Goal: Transaction & Acquisition: Purchase product/service

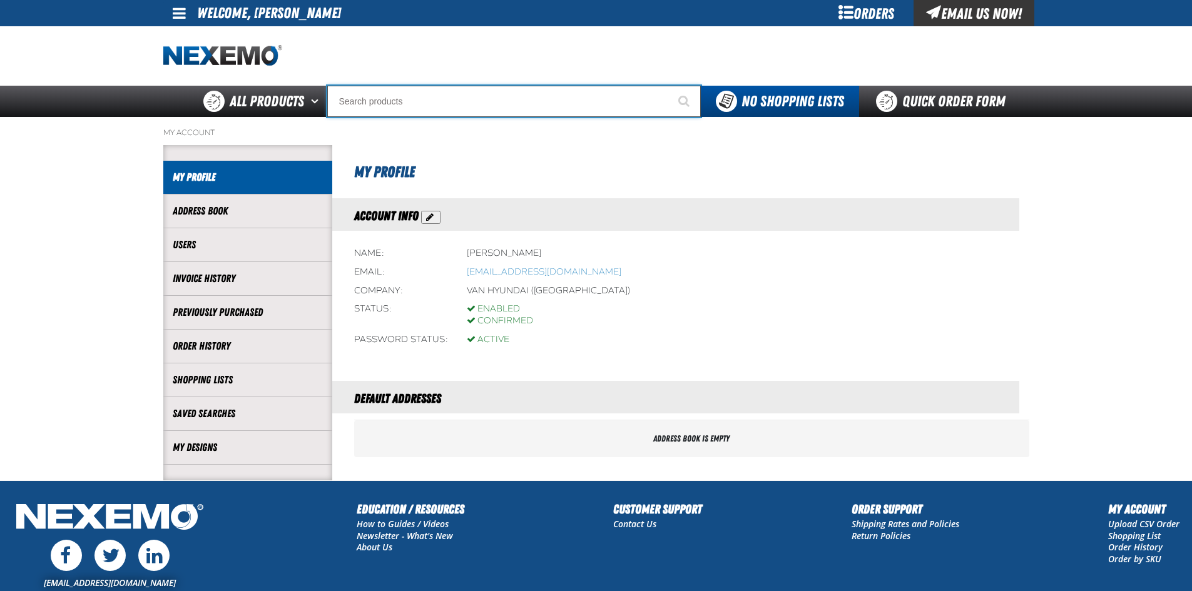
click at [466, 99] on input "Search" at bounding box center [513, 101] width 373 height 31
click at [342, 103] on input "V20" at bounding box center [513, 101] width 373 height 31
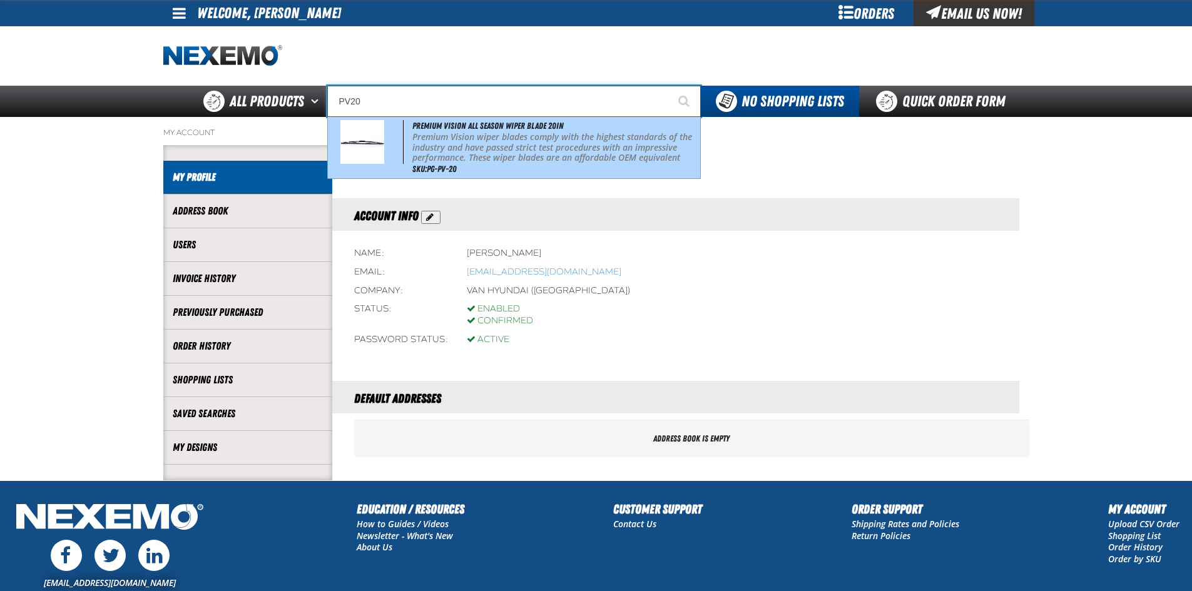
click at [491, 148] on p "Premium Vision wiper blades comply with the highest standards of the industry a…" at bounding box center [554, 153] width 285 height 42
type input "Premium Vision All Season Wiper Blade 20in"
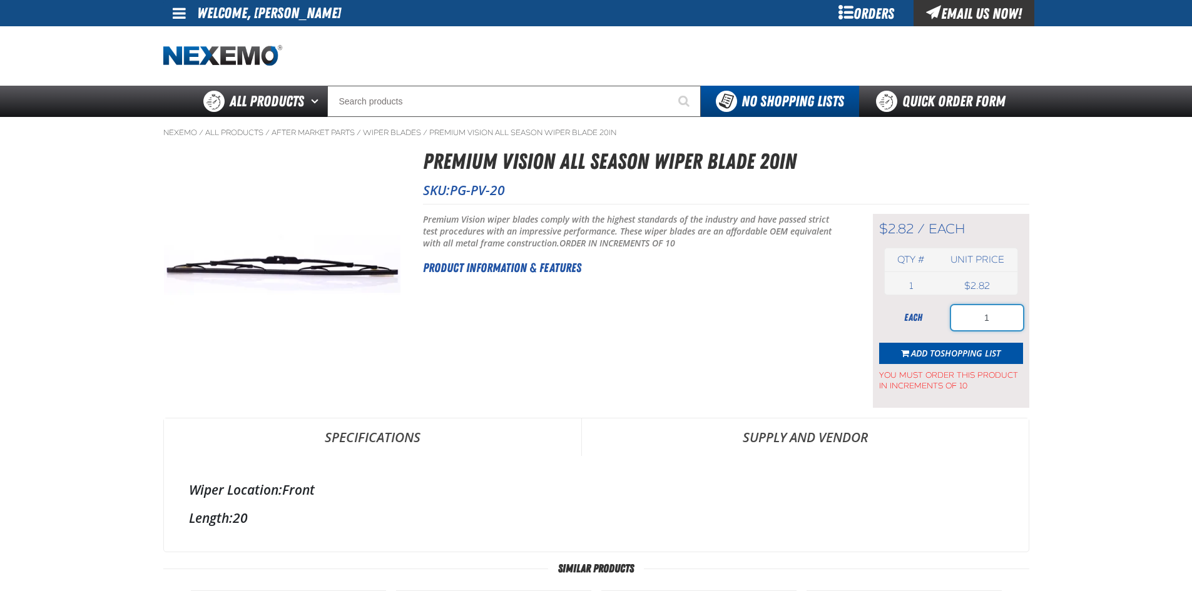
drag, startPoint x: 971, startPoint y: 325, endPoint x: 950, endPoint y: 331, distance: 22.0
click at [962, 330] on form "each 1 Add to Shopping List You must order this product in increments of 10" at bounding box center [951, 348] width 144 height 86
type input "10"
click at [946, 345] on button "Add to Shopping List" at bounding box center [951, 353] width 144 height 21
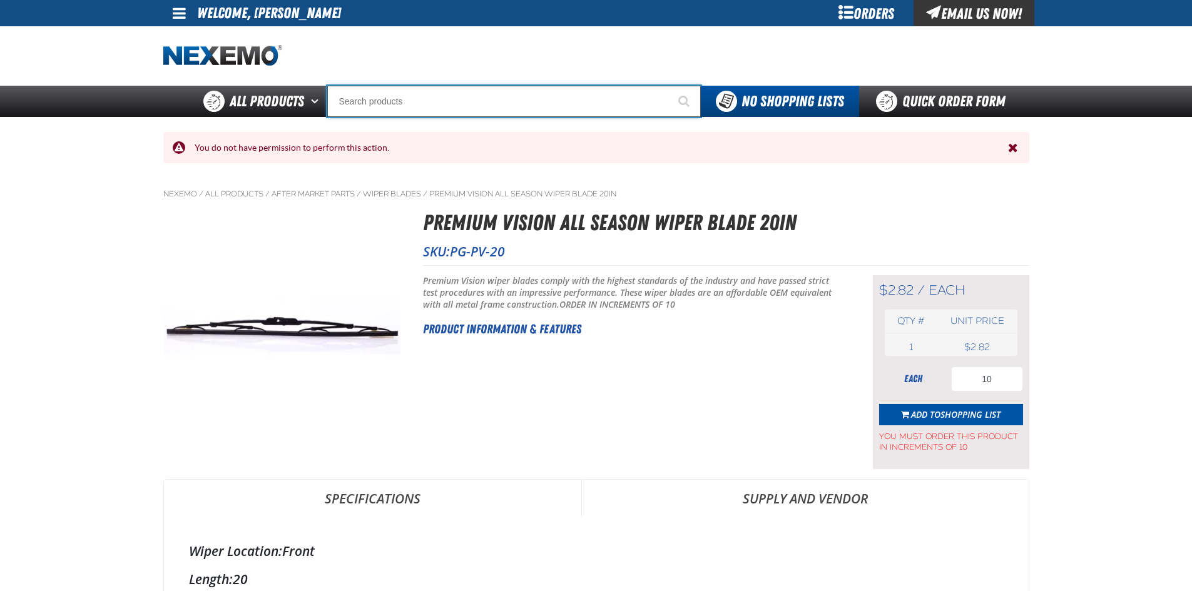
click at [493, 94] on input "Search" at bounding box center [513, 101] width 373 height 31
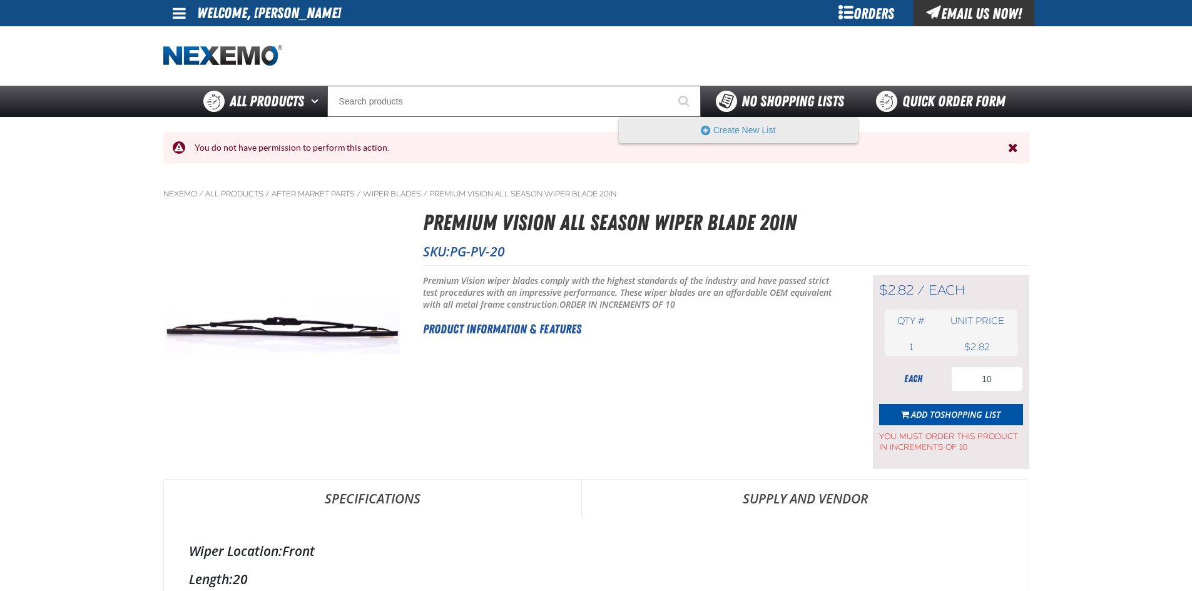
click at [761, 96] on span "No Shopping Lists" at bounding box center [792, 102] width 103 height 18
click at [758, 128] on button "Create New List" at bounding box center [738, 130] width 238 height 25
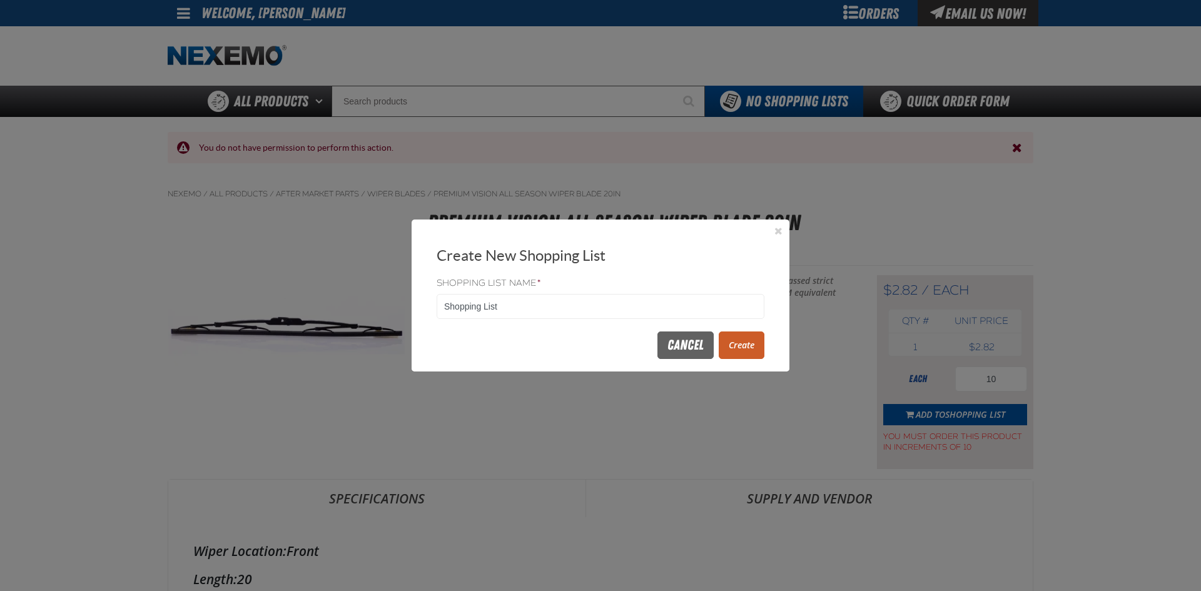
click at [740, 337] on button "Create" at bounding box center [742, 346] width 46 height 28
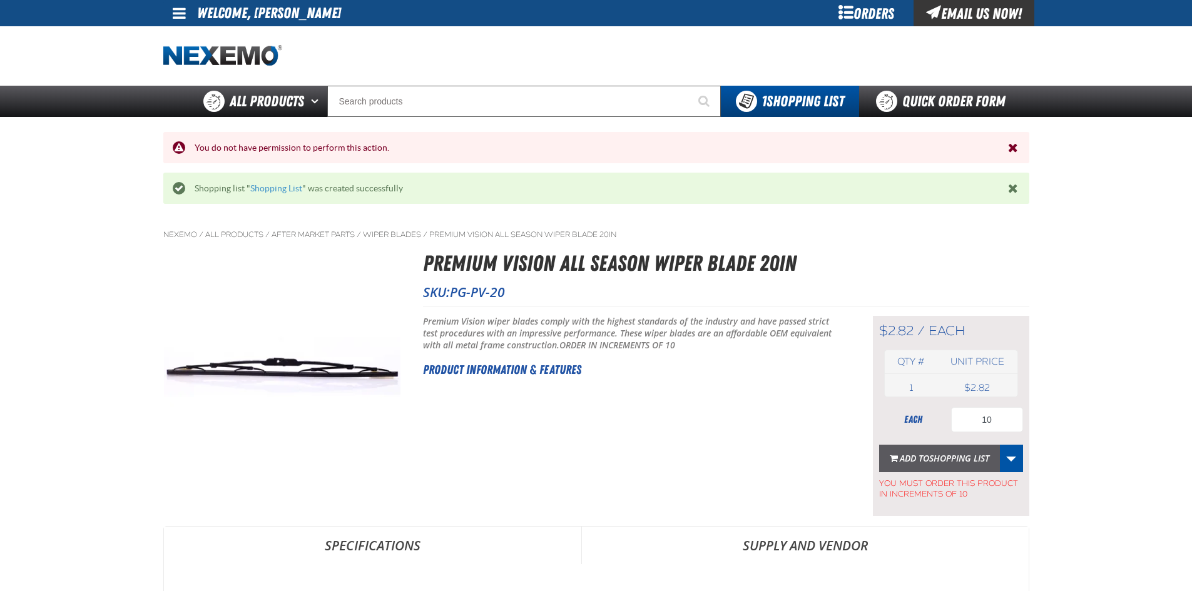
click at [970, 455] on span "Shopping List" at bounding box center [959, 458] width 60 height 12
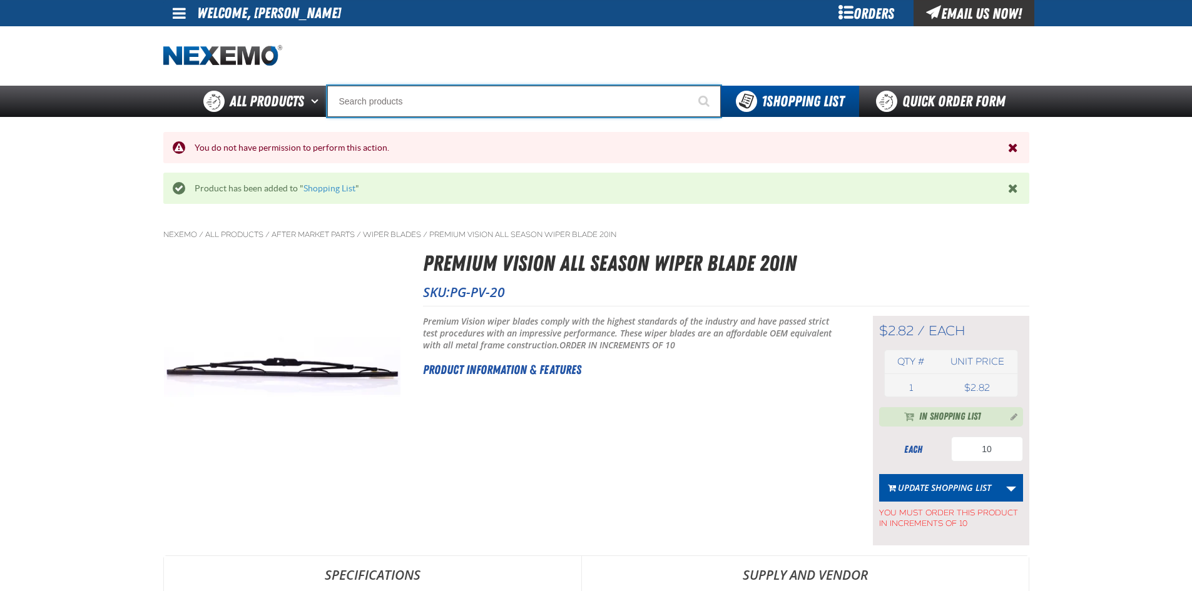
click at [552, 103] on input "Search" at bounding box center [524, 101] width 394 height 31
click at [483, 104] on input "V22" at bounding box center [524, 101] width 394 height 31
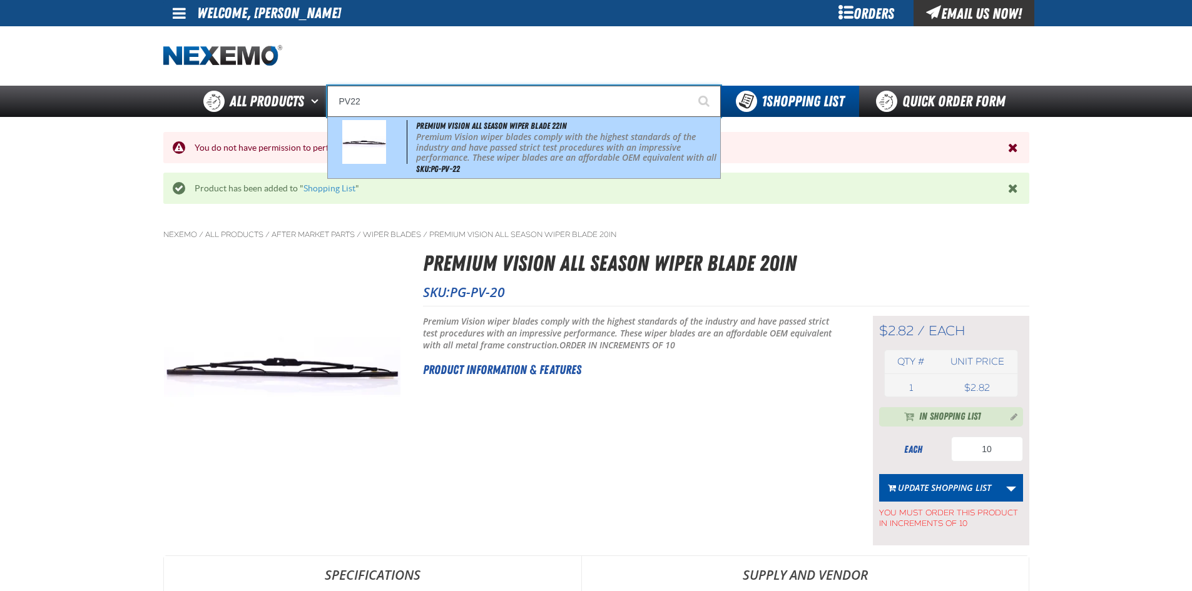
click at [462, 143] on p "Premium Vision wiper blades comply with the highest standards of the industry a…" at bounding box center [566, 153] width 301 height 42
type input "Premium Vision All Season Wiper Blade 22in"
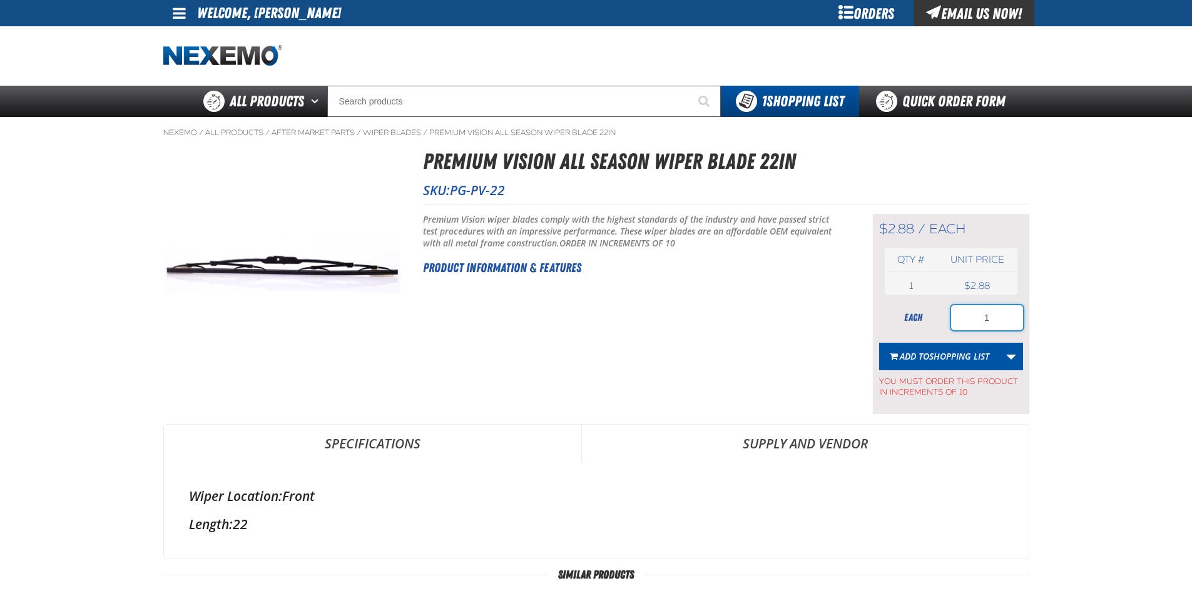
click at [975, 317] on input "1" at bounding box center [987, 317] width 72 height 25
type input "10"
click at [965, 353] on span "Shopping List" at bounding box center [959, 356] width 60 height 12
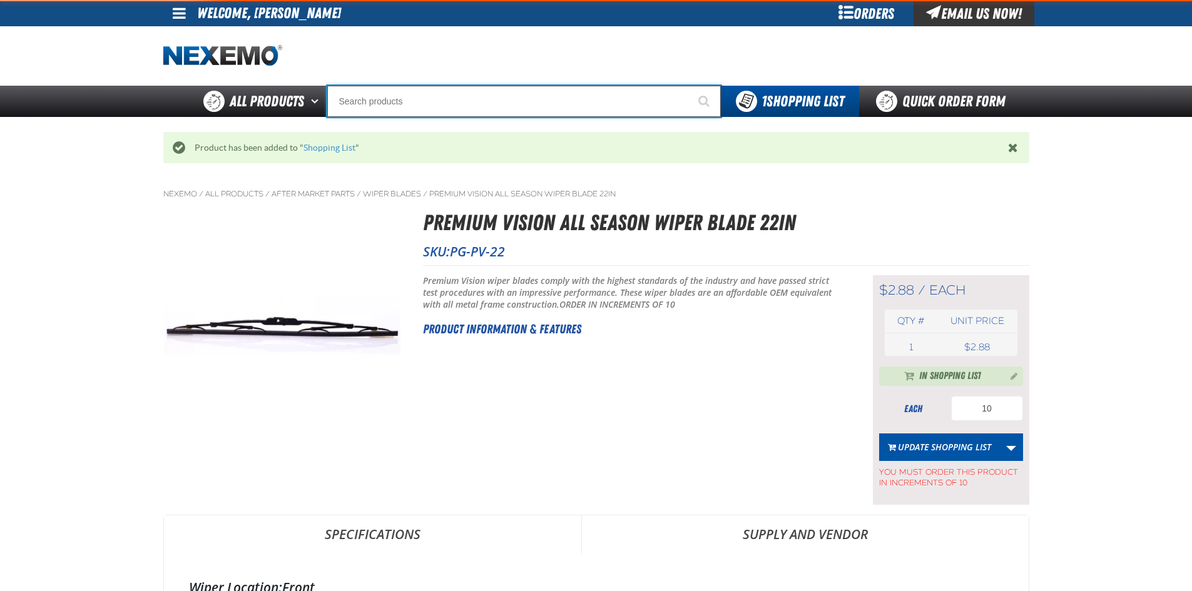
click at [433, 98] on input "Search" at bounding box center [524, 101] width 394 height 31
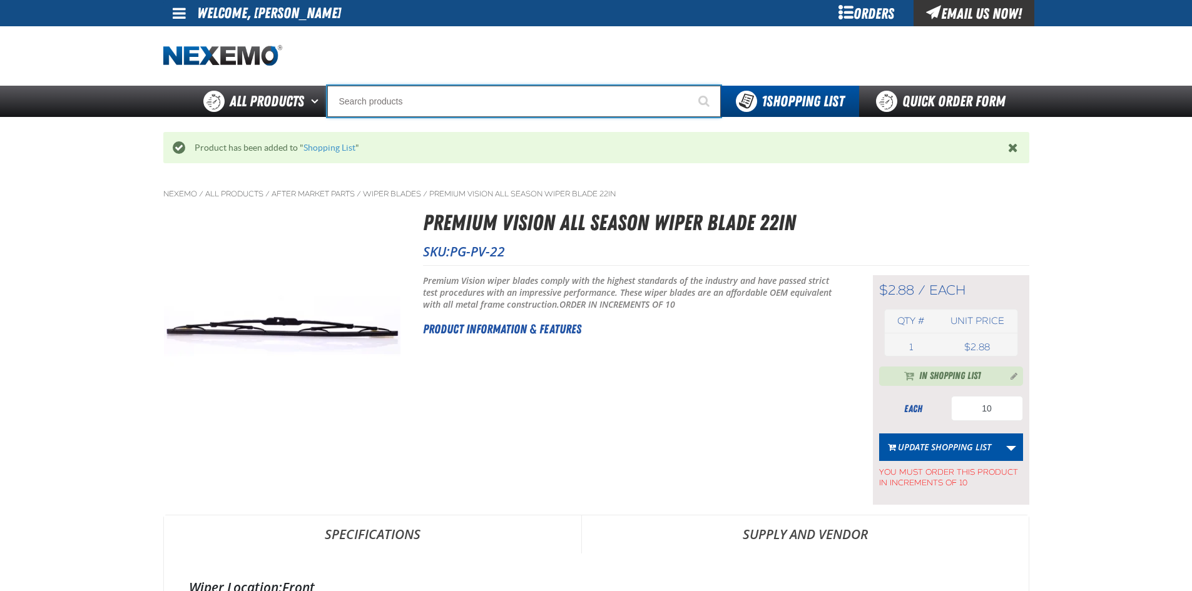
click at [398, 97] on input "Search" at bounding box center [524, 101] width 394 height 31
type input "P"
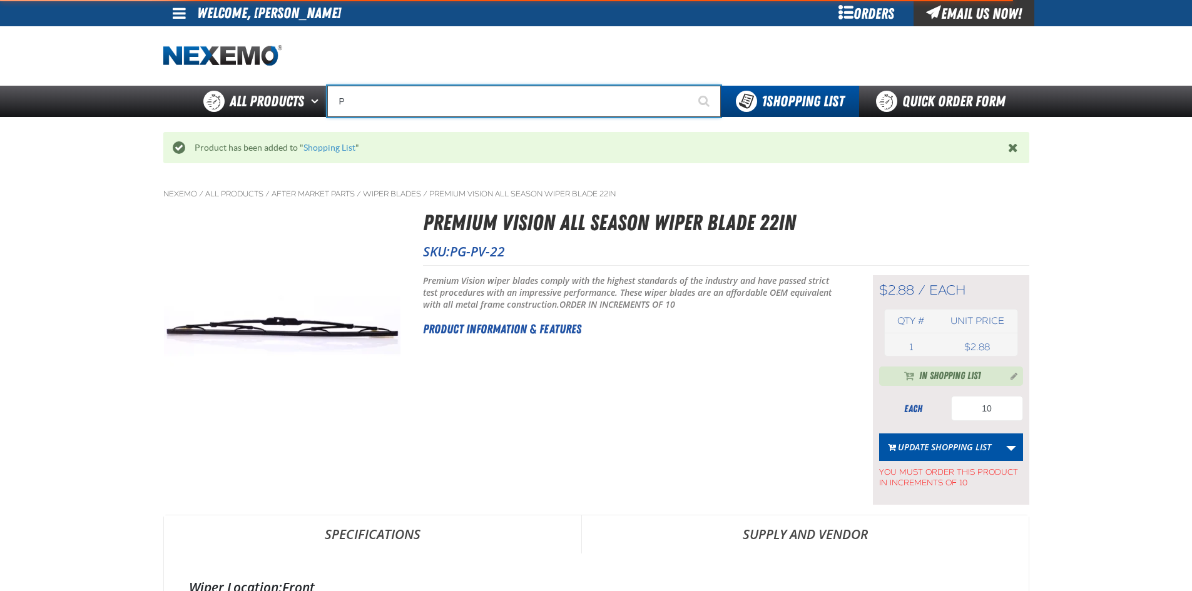
type input "Perfect P Series 0.25-ounce Lead Wheel Weight"
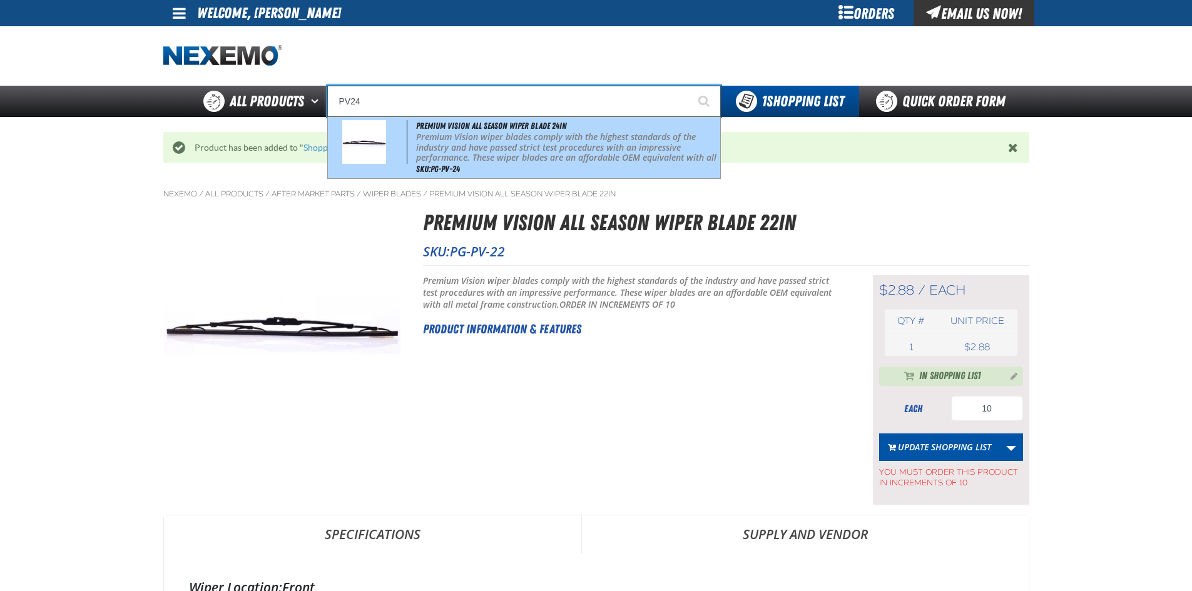
click at [423, 148] on p "Premium Vision wiper blades comply with the highest standards of the industry a…" at bounding box center [566, 153] width 301 height 42
type input "Premium Vision All Season Wiper Blade 24in"
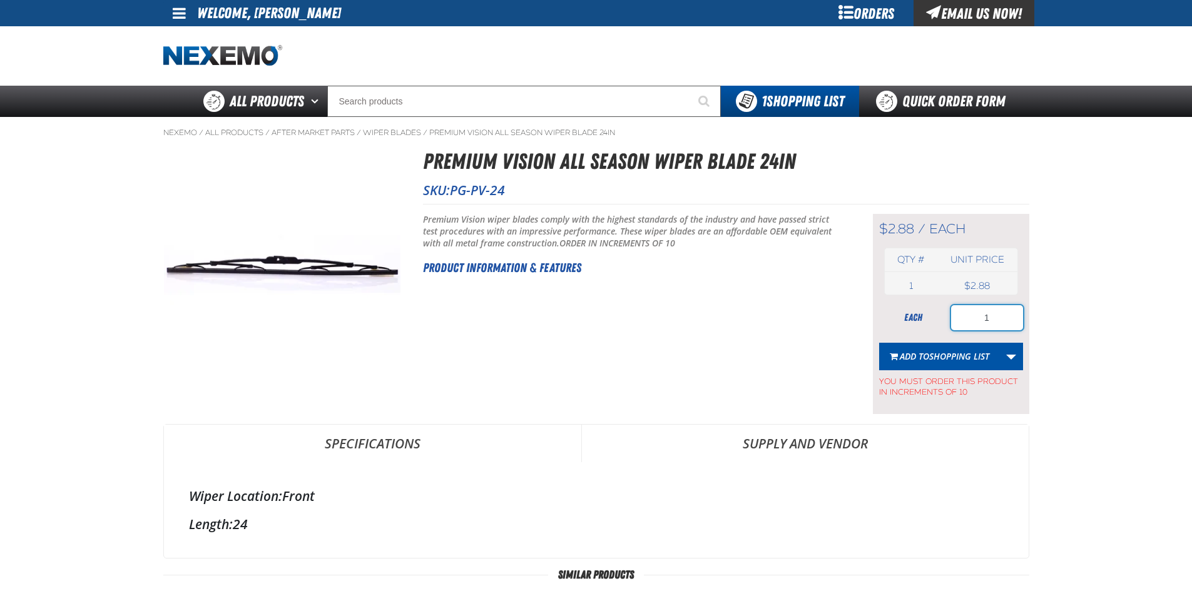
drag, startPoint x: 995, startPoint y: 319, endPoint x: 957, endPoint y: 322, distance: 37.7
click at [961, 323] on input "1" at bounding box center [987, 317] width 72 height 25
type input "10"
click at [942, 352] on span "Shopping List" at bounding box center [959, 356] width 60 height 12
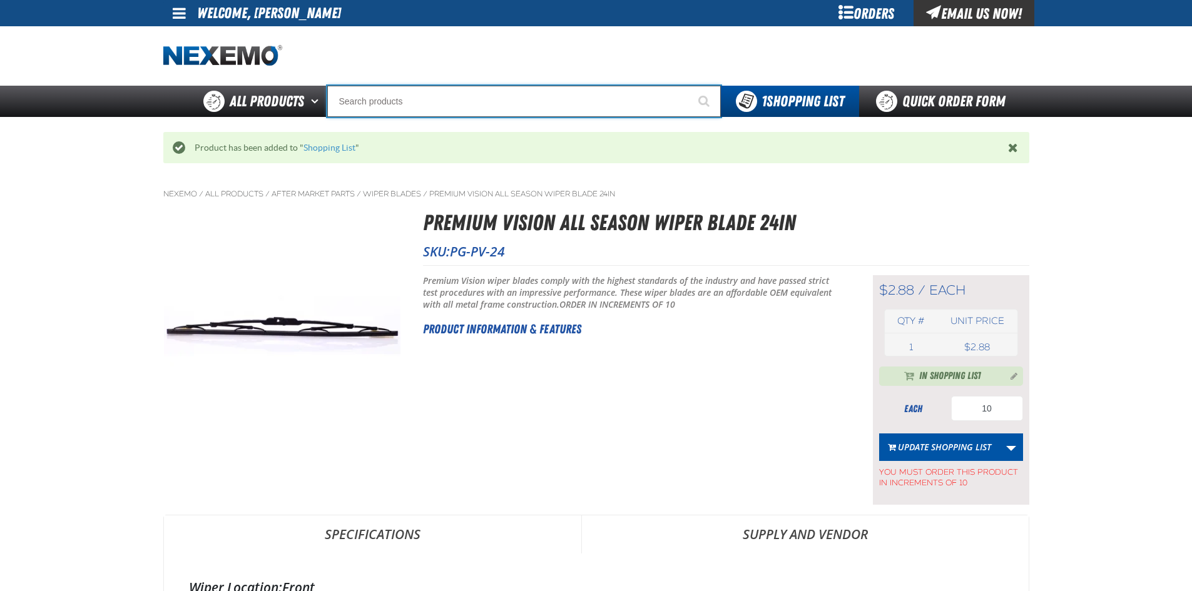
click at [467, 107] on input "Search" at bounding box center [524, 101] width 394 height 31
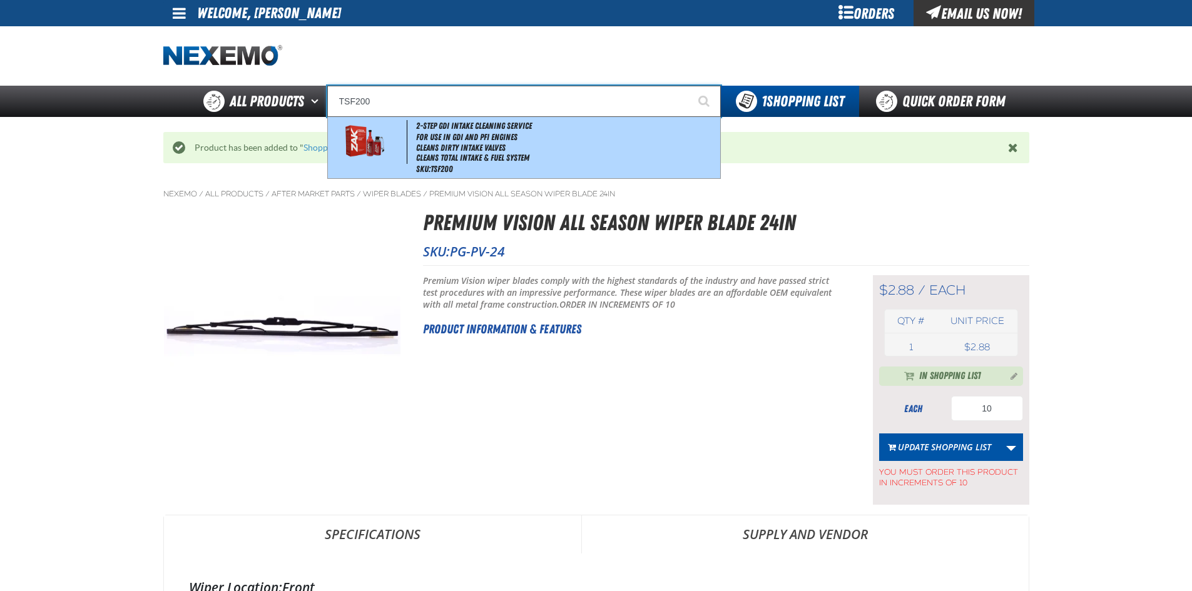
click at [469, 129] on span "2-Step GDI Intake Cleaning Service" at bounding box center [474, 126] width 116 height 10
type input "2-Step GDI Intake Cleaning Service"
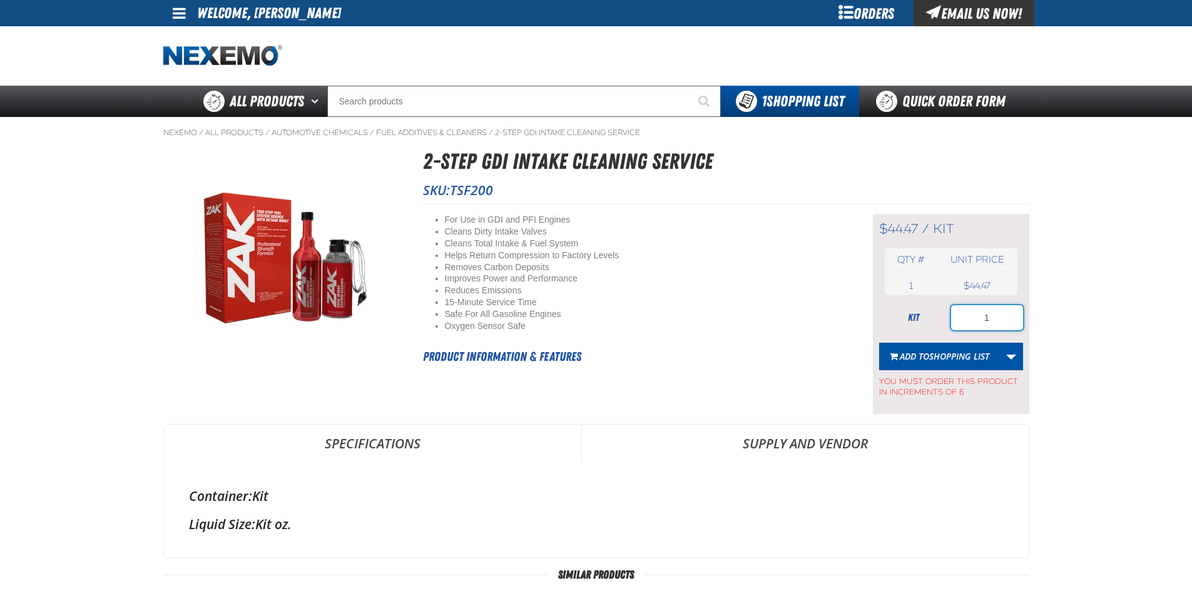
drag, startPoint x: 995, startPoint y: 322, endPoint x: 952, endPoint y: 325, distance: 42.7
click at [952, 325] on input "1" at bounding box center [987, 317] width 72 height 25
type input "6"
click at [947, 355] on span "Shopping List" at bounding box center [959, 356] width 60 height 12
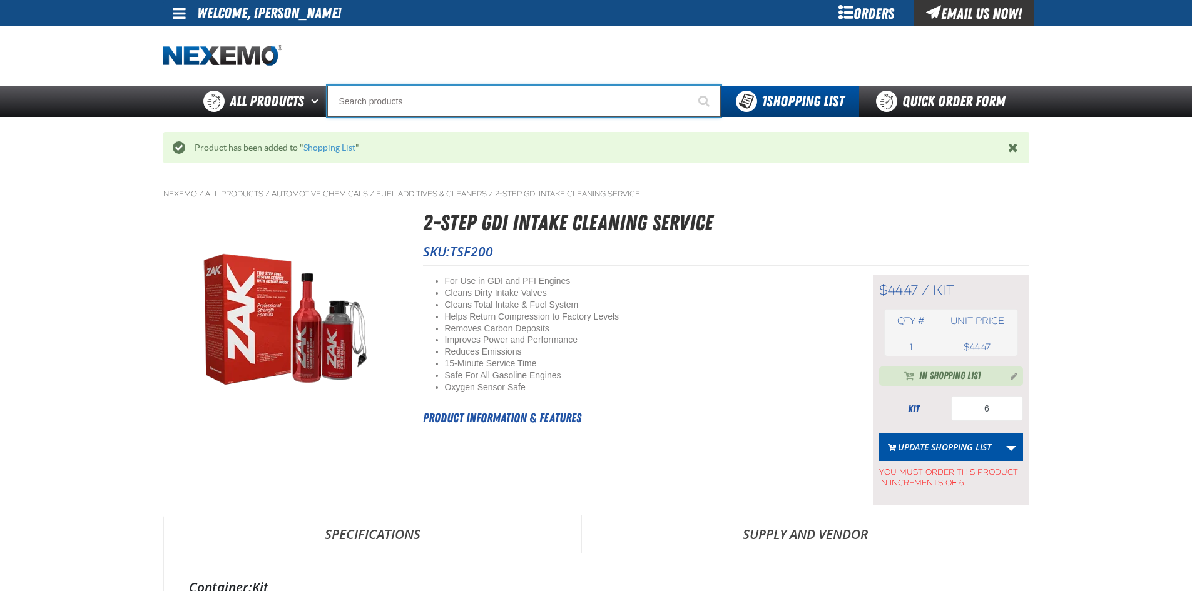
click at [594, 104] on input "Search" at bounding box center [524, 101] width 394 height 31
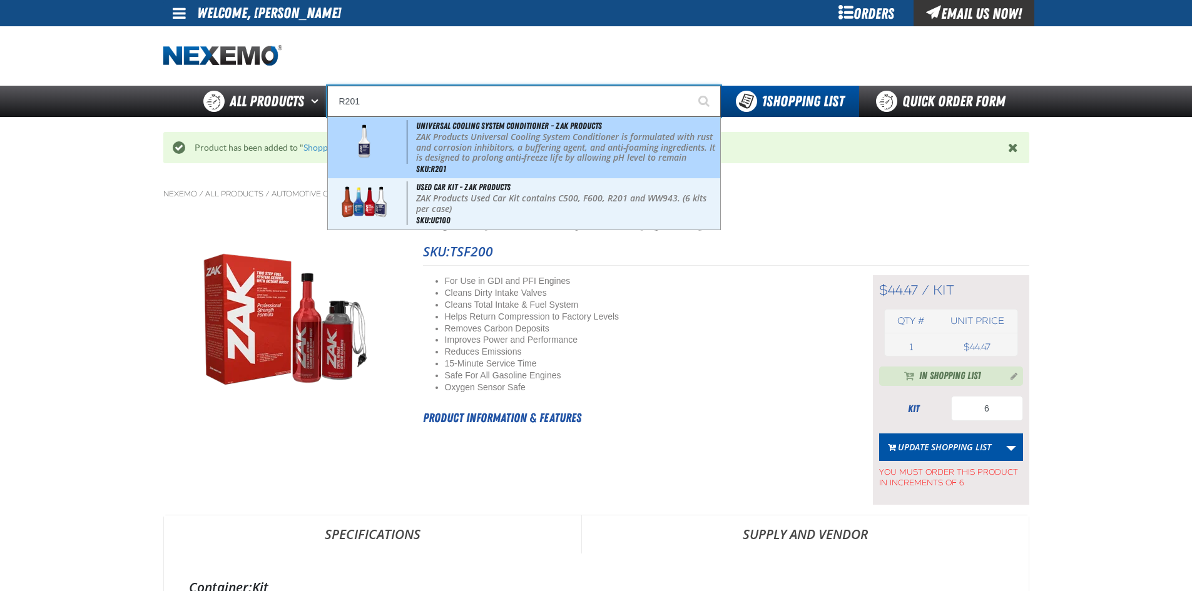
click at [551, 137] on p "ZAK Products Universal Cooling System Conditioner is formulated with rust and c…" at bounding box center [566, 158] width 301 height 53
type input "Universal Cooling System Conditioner - ZAK Products"
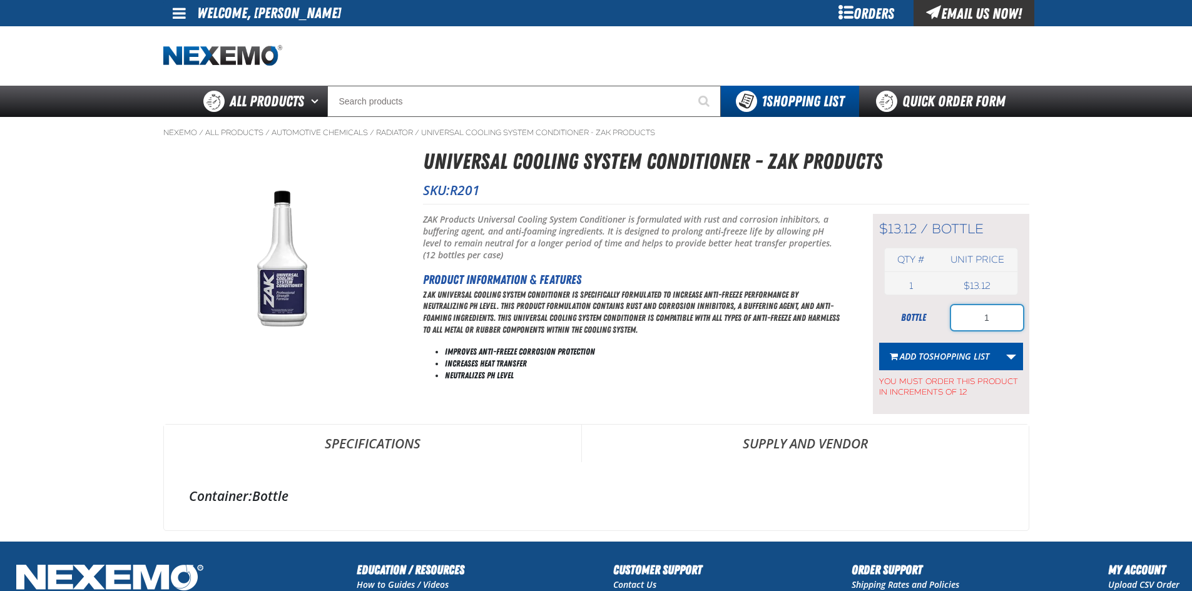
drag, startPoint x: 992, startPoint y: 314, endPoint x: 973, endPoint y: 317, distance: 19.6
click at [973, 317] on input "1" at bounding box center [987, 317] width 72 height 25
drag, startPoint x: 973, startPoint y: 320, endPoint x: 958, endPoint y: 323, distance: 14.7
click at [958, 323] on input "48" at bounding box center [987, 317] width 72 height 25
type input "24"
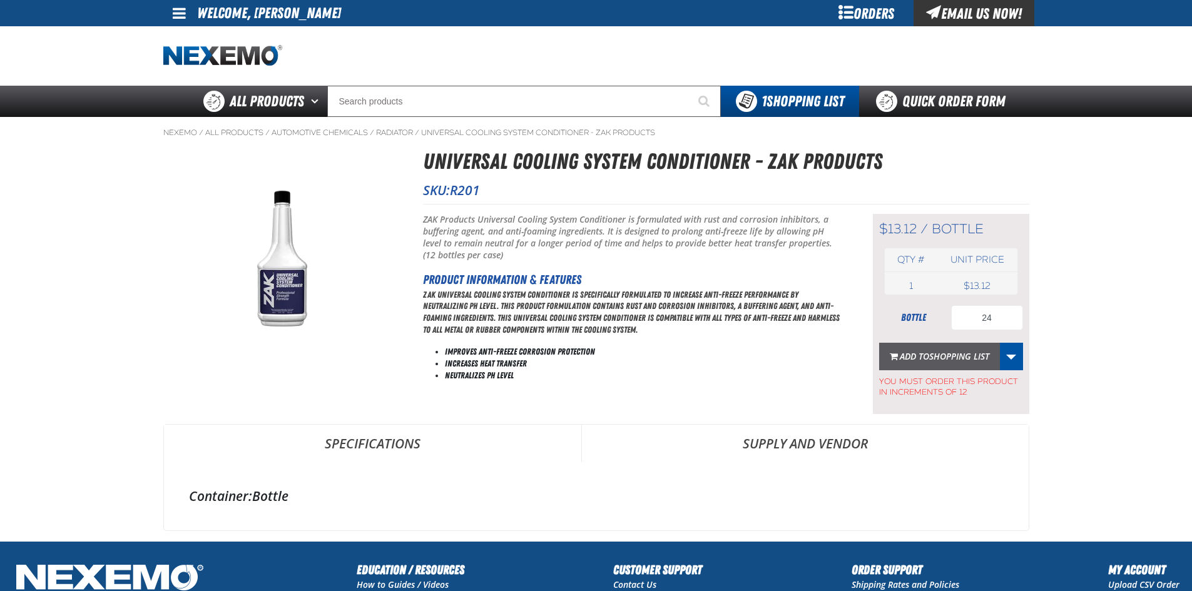
click at [929, 355] on span "Shopping List" at bounding box center [959, 356] width 60 height 12
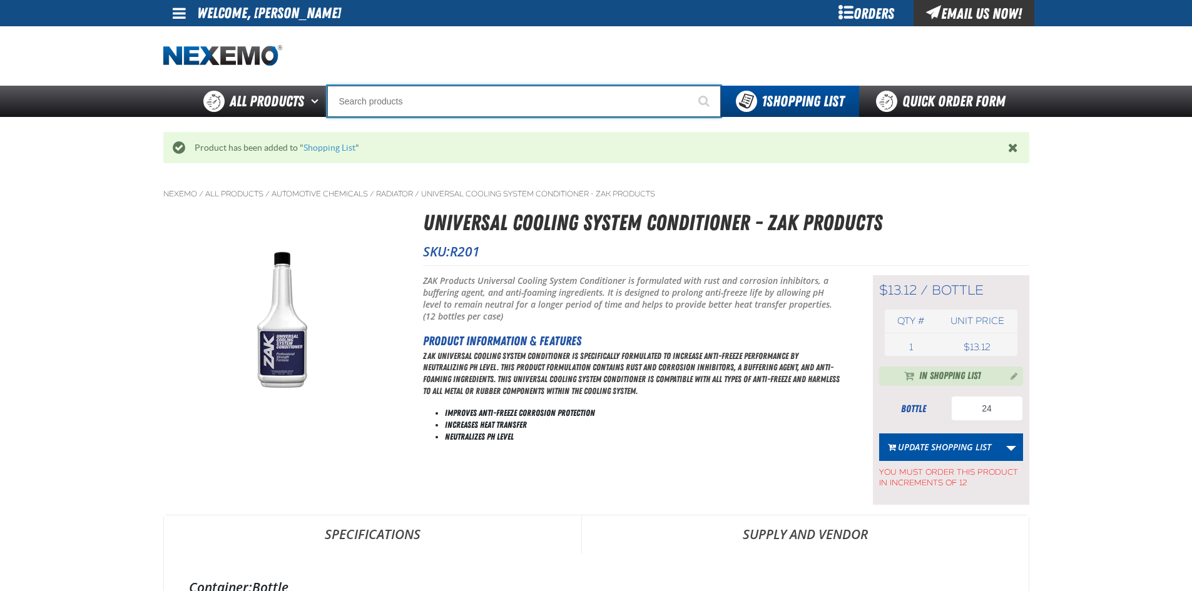
click at [502, 97] on input "Search" at bounding box center [524, 101] width 394 height 31
type input "P"
type input "Perfect P Series 0.25-ounce Lead Wheel Weight"
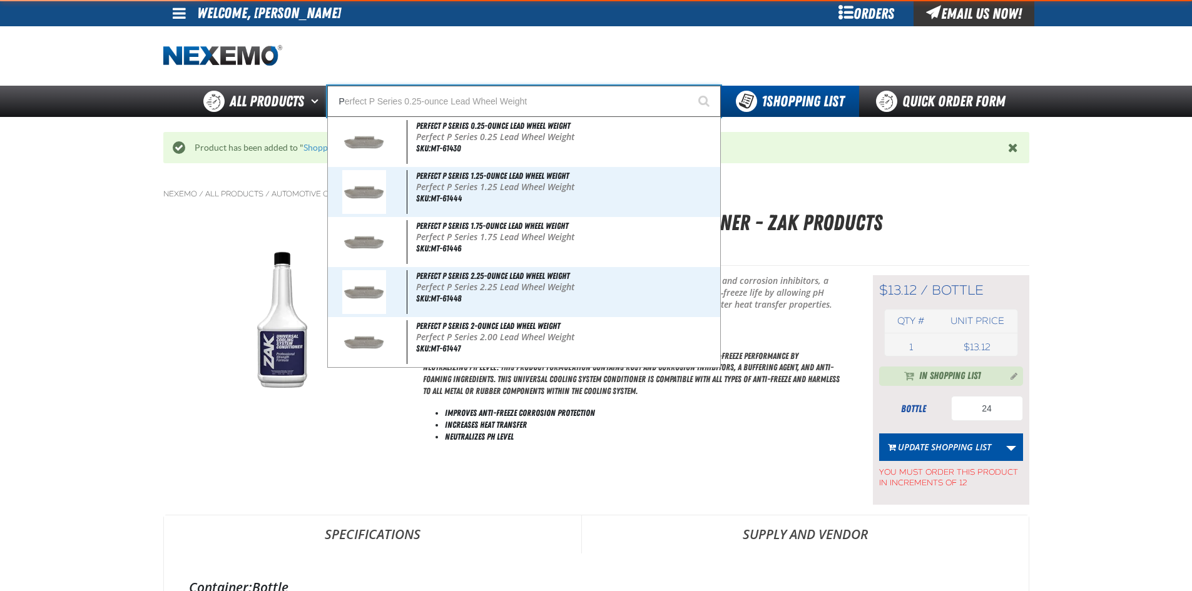
type input "PG"
type input "PG-Sub01"
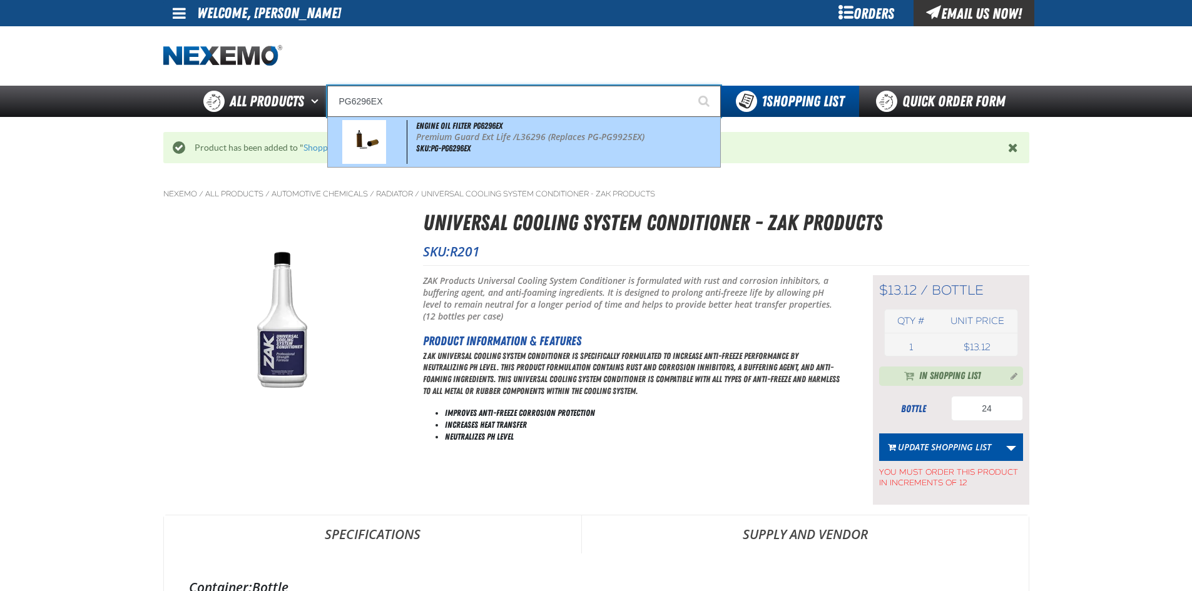
click at [476, 136] on p "Premium Guard Ext Life /L36296 (Replaces PG-PG9925EX)" at bounding box center [566, 137] width 301 height 11
type input "Engine Oil Filter PG6296EX"
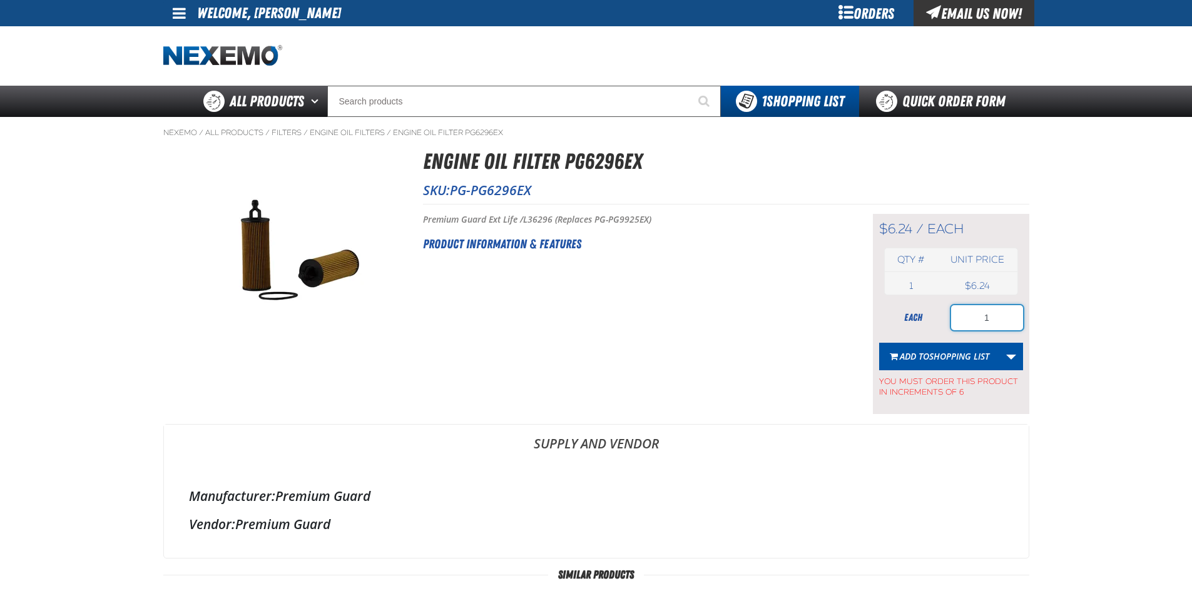
drag, startPoint x: 990, startPoint y: 315, endPoint x: 970, endPoint y: 318, distance: 19.6
click at [970, 318] on input "1" at bounding box center [987, 317] width 72 height 25
type input "12"
click at [953, 352] on span "Shopping List" at bounding box center [959, 356] width 60 height 12
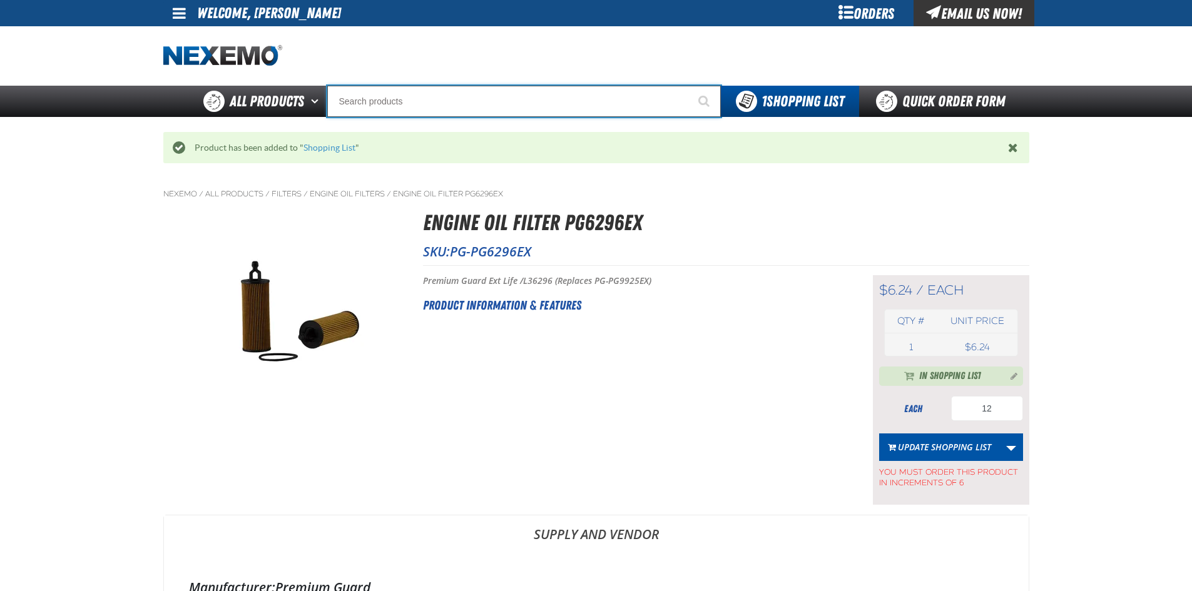
click at [545, 102] on input "Search" at bounding box center [524, 101] width 394 height 31
type input "P"
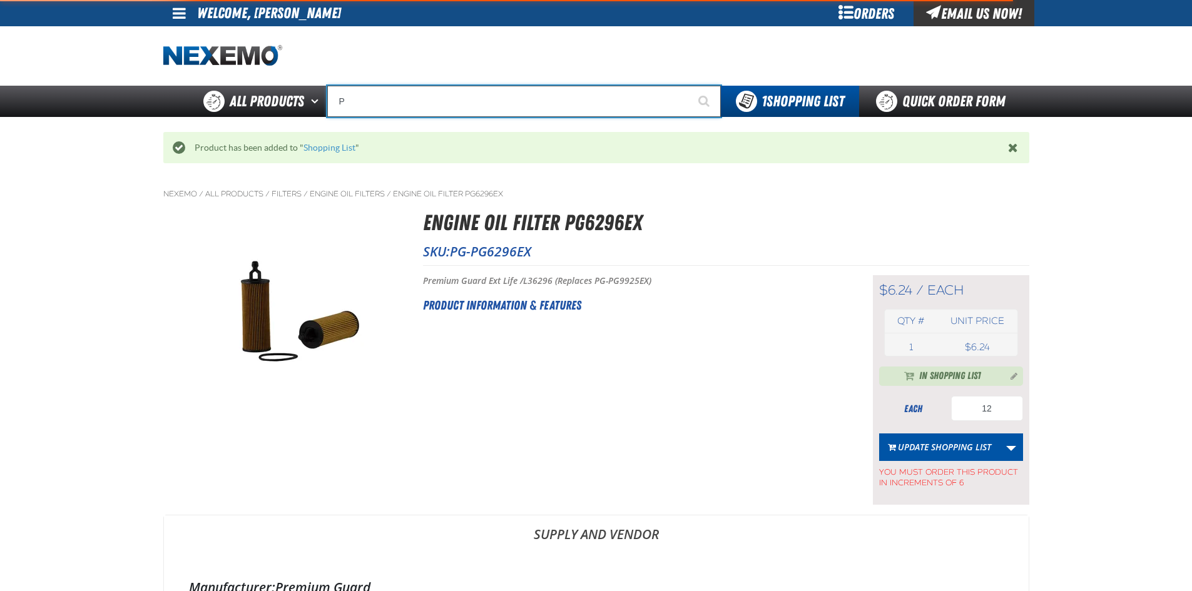
type input "Perfect P Series 0.25-ounce Lead Wheel Weight"
type input "PG"
type input "PG-Sub01"
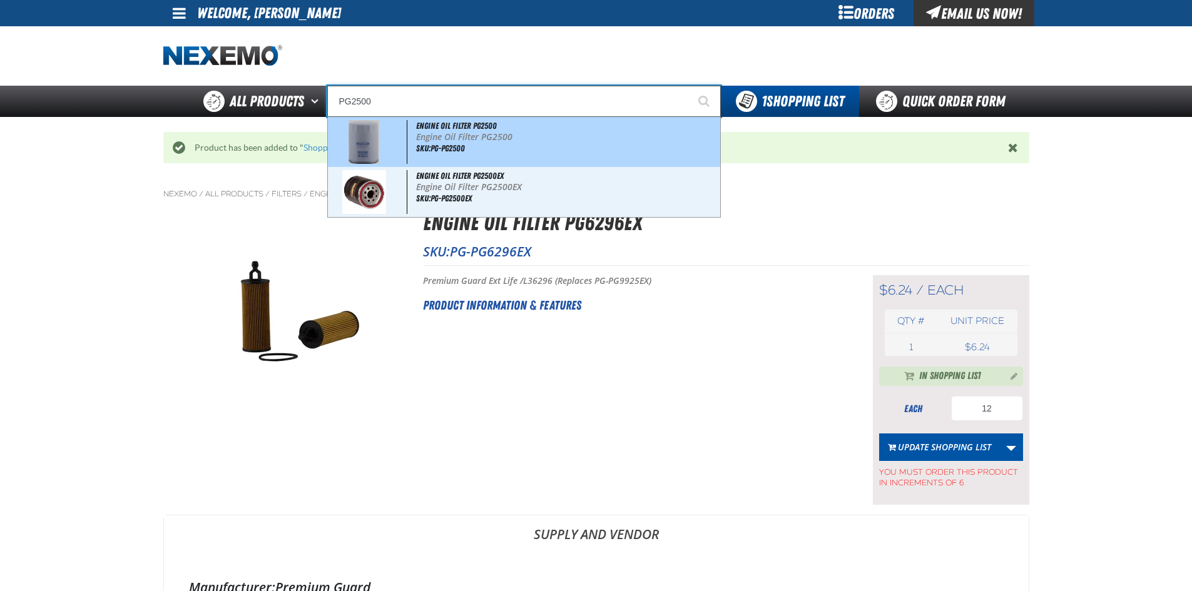
click at [513, 151] on div "Engine Oil Filter PG2500 Engine Oil Filter PG2500 SKU:PG-PG2500" at bounding box center [524, 142] width 392 height 50
type input "Engine Oil Filter PG2500"
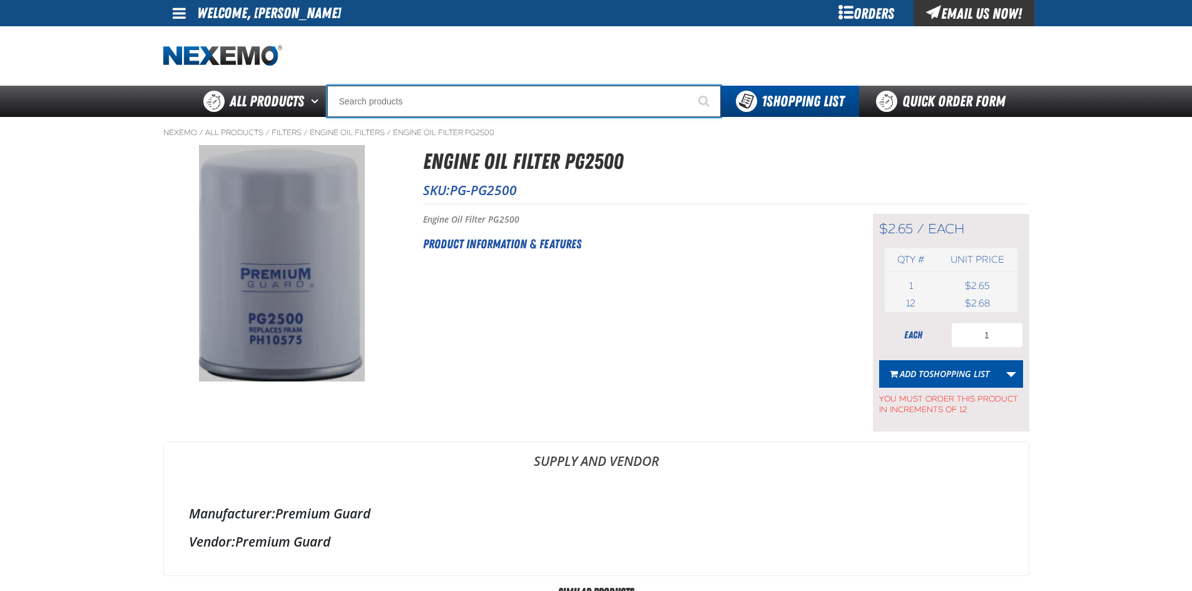
click at [569, 103] on input "Search" at bounding box center [524, 101] width 394 height 31
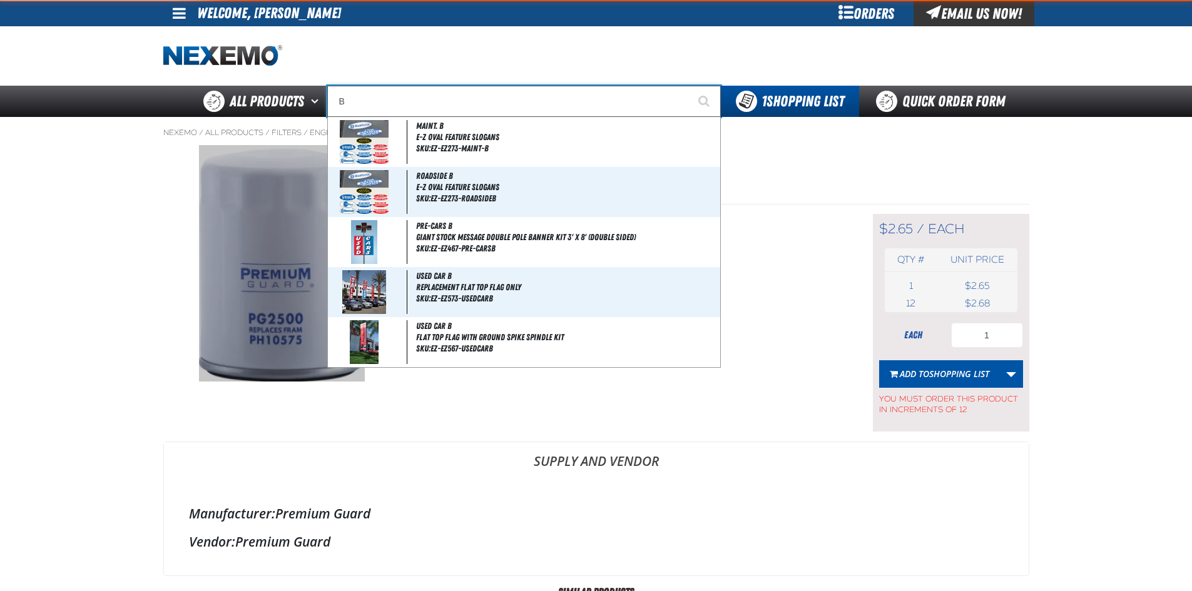
type input "BM"
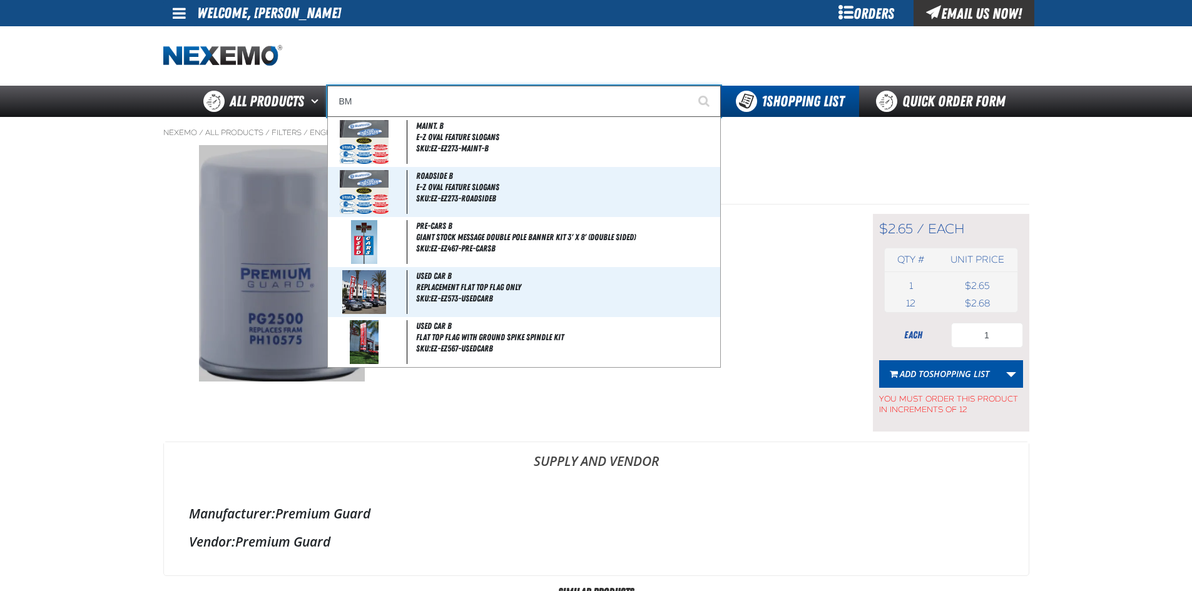
type input "BMW"
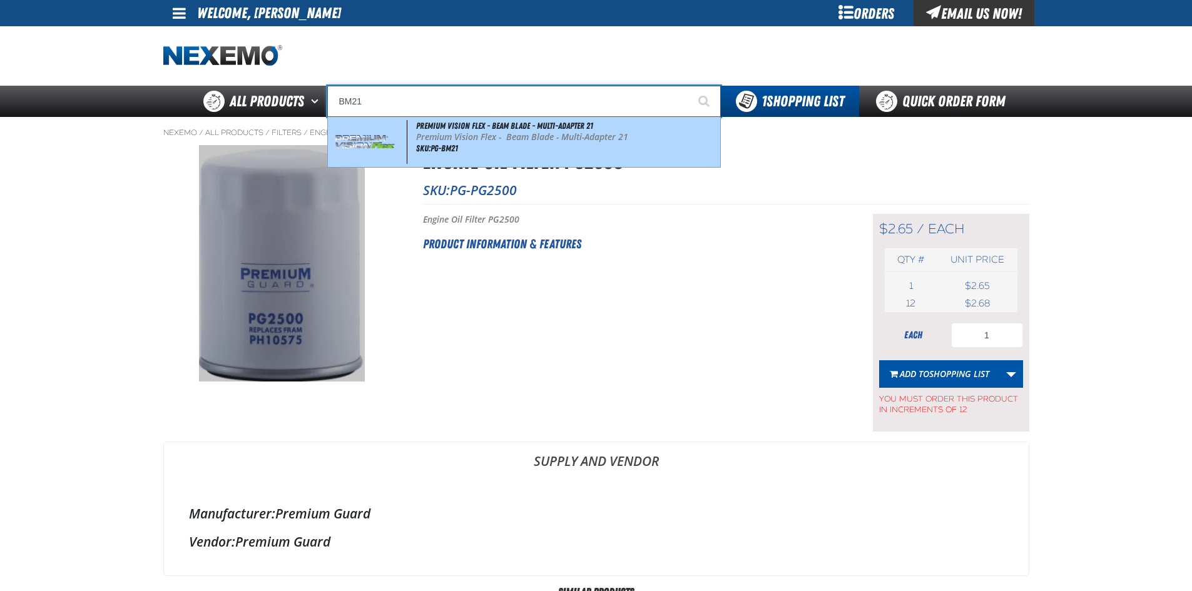
click at [519, 157] on div "Premium Vision Flex - Beam Blade - Multi-Adapter 21 Premium Vision Flex - Beam …" at bounding box center [524, 142] width 392 height 50
type input "Premium Vision Flex - Beam Blade - Multi-Adapter 21"
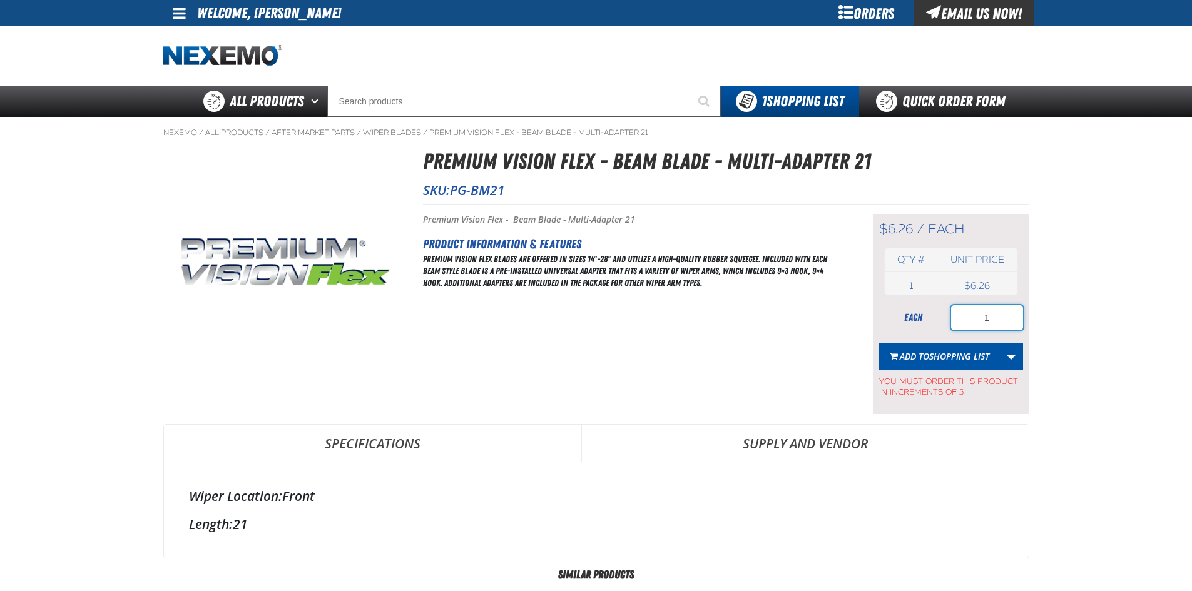
drag, startPoint x: 993, startPoint y: 315, endPoint x: 969, endPoint y: 324, distance: 25.3
click at [971, 324] on input "1" at bounding box center [987, 317] width 72 height 25
click at [942, 356] on span "Shopping List" at bounding box center [959, 356] width 60 height 12
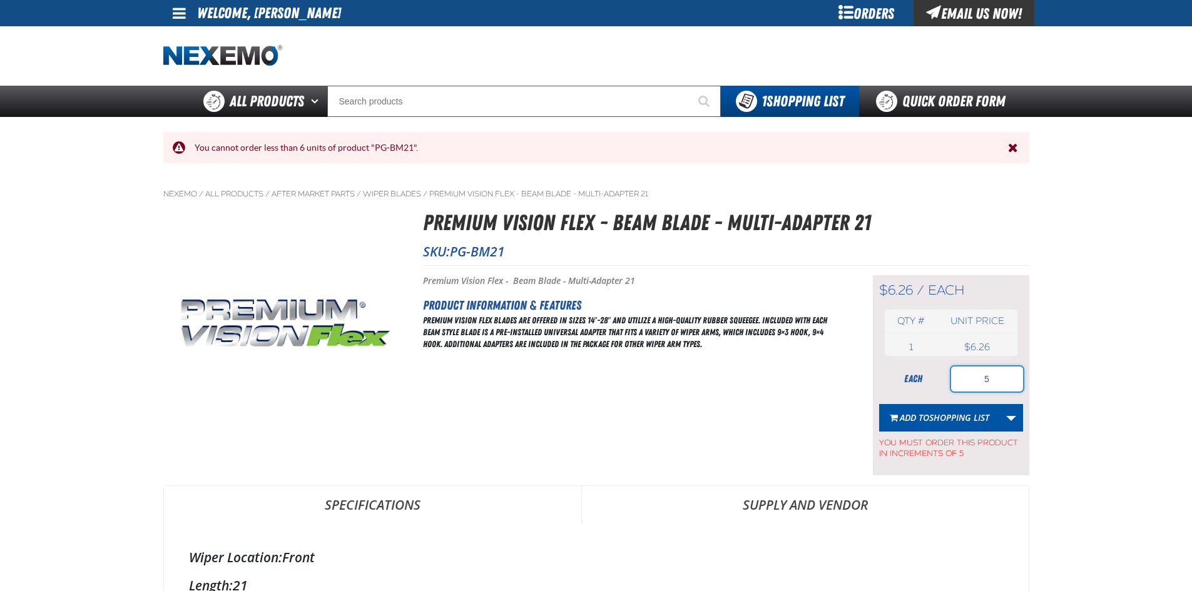
drag, startPoint x: 998, startPoint y: 375, endPoint x: 932, endPoint y: 372, distance: 66.4
click at [932, 372] on div "each 5" at bounding box center [951, 379] width 144 height 25
click at [937, 419] on span "Shopping List" at bounding box center [959, 418] width 60 height 12
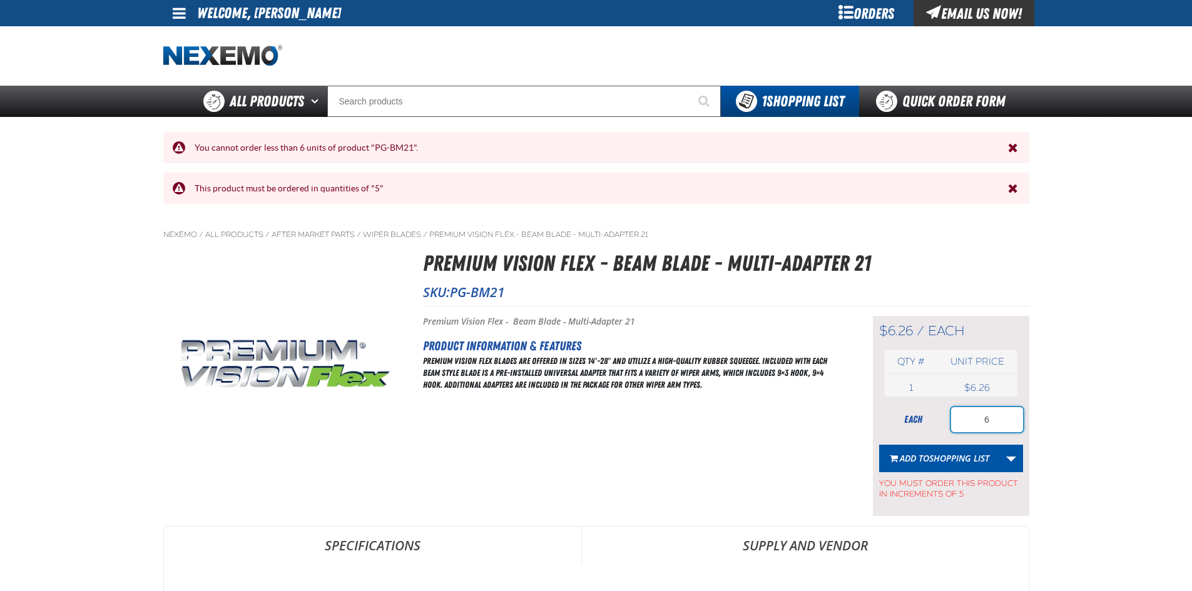
drag, startPoint x: 990, startPoint y: 416, endPoint x: 962, endPoint y: 416, distance: 28.8
click at [962, 416] on input "6" at bounding box center [987, 419] width 72 height 25
type input "10"
click at [945, 454] on span "Shopping List" at bounding box center [959, 458] width 60 height 12
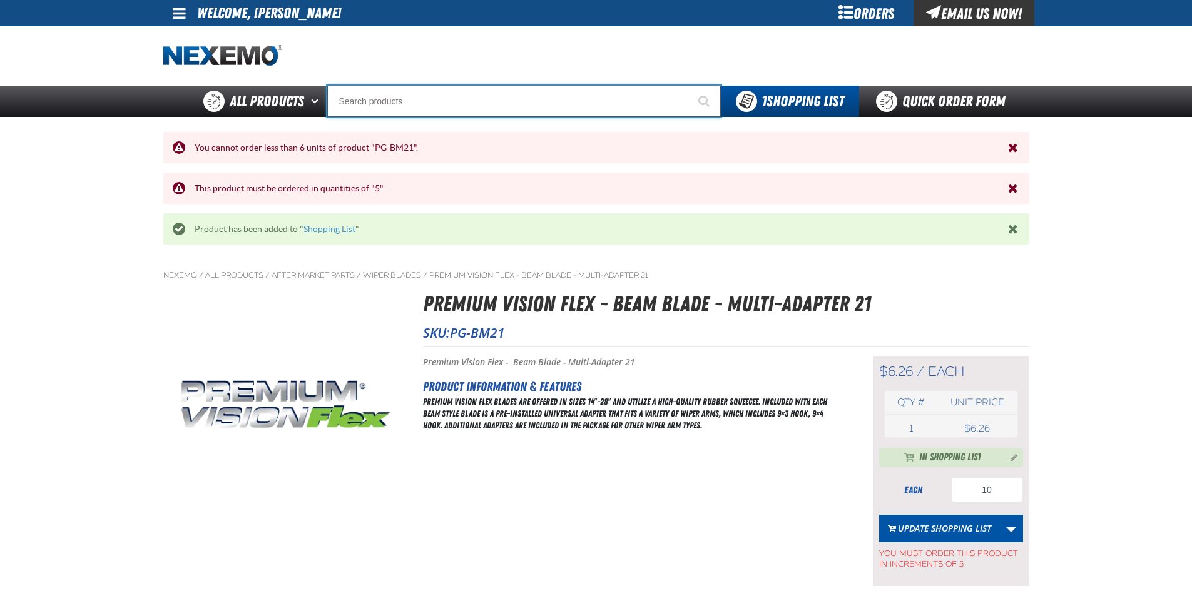
click at [454, 107] on input "Search" at bounding box center [524, 101] width 394 height 31
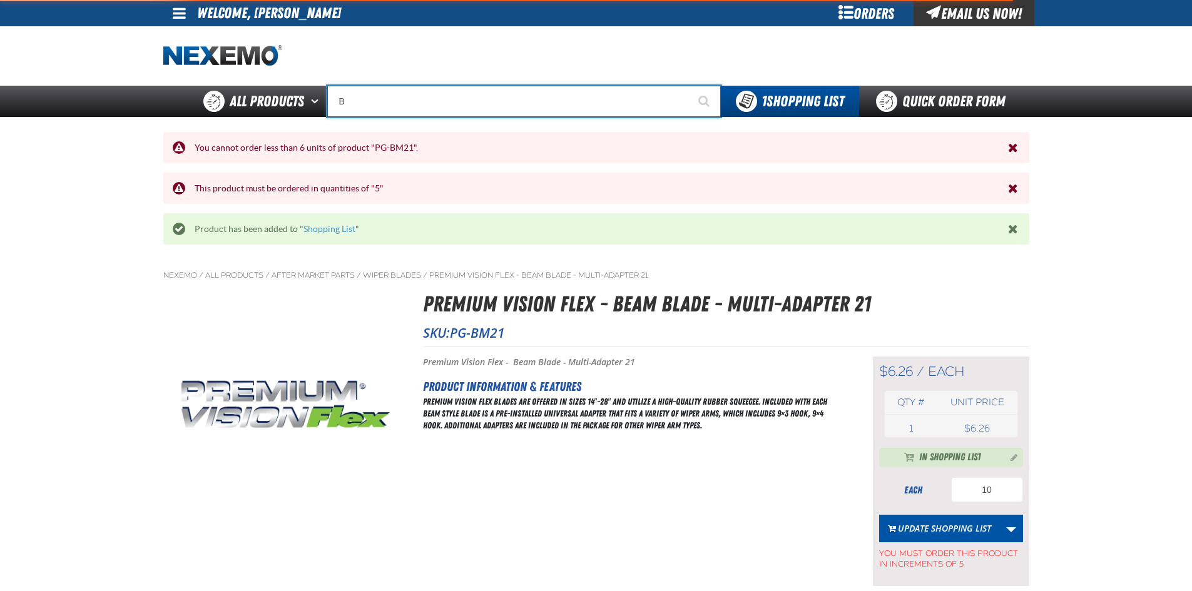
type input "BM"
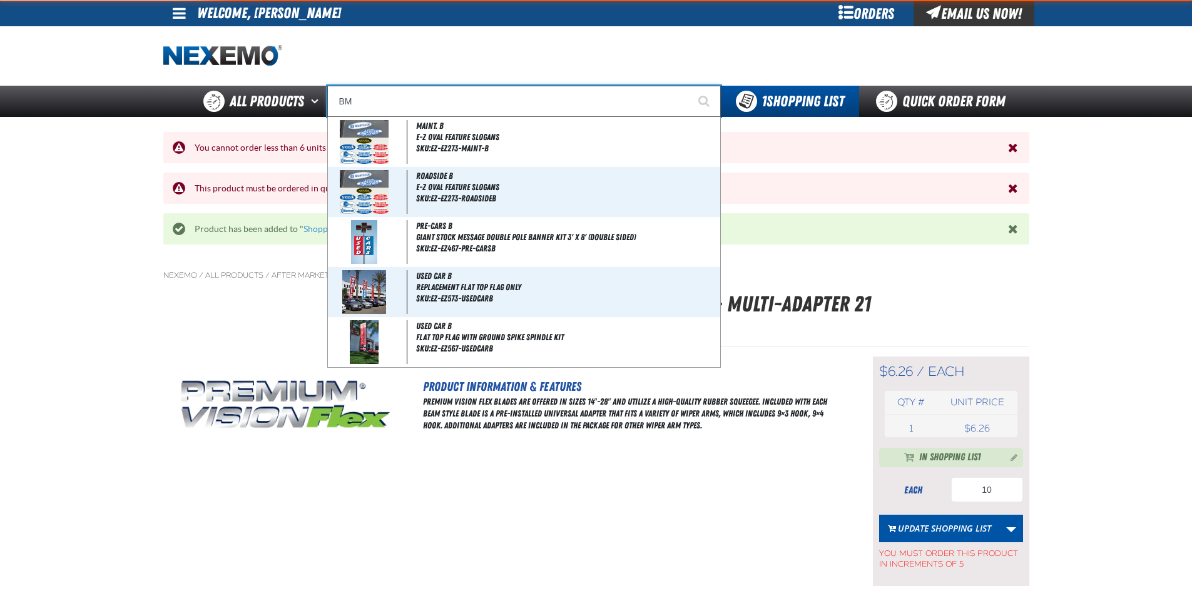
type input "BMW"
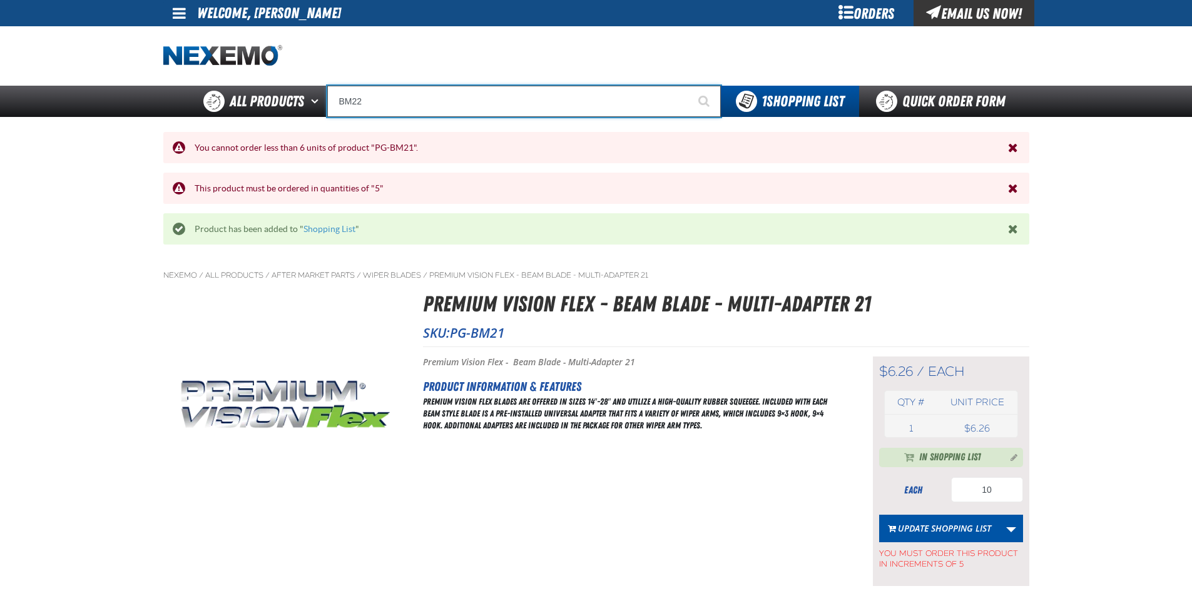
click at [463, 98] on input "BM22" at bounding box center [524, 101] width 394 height 31
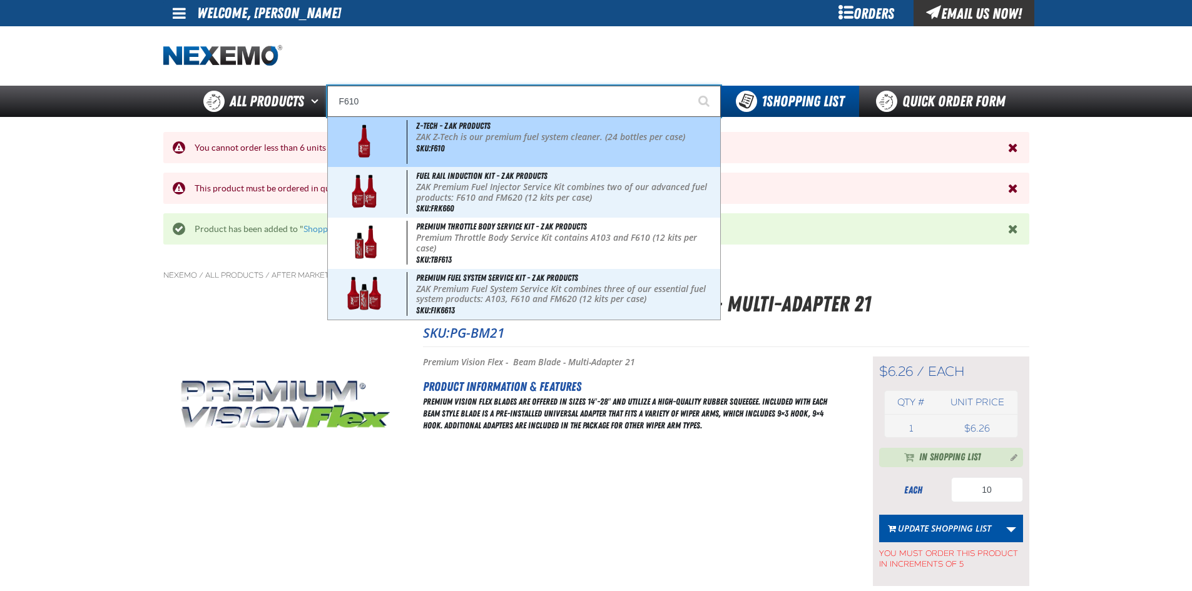
click at [473, 142] on p "ZAK Z-Tech is our premium fuel system cleaner. (24 bottles per case)" at bounding box center [566, 137] width 301 height 11
type input "Z-Tech - ZAK Products"
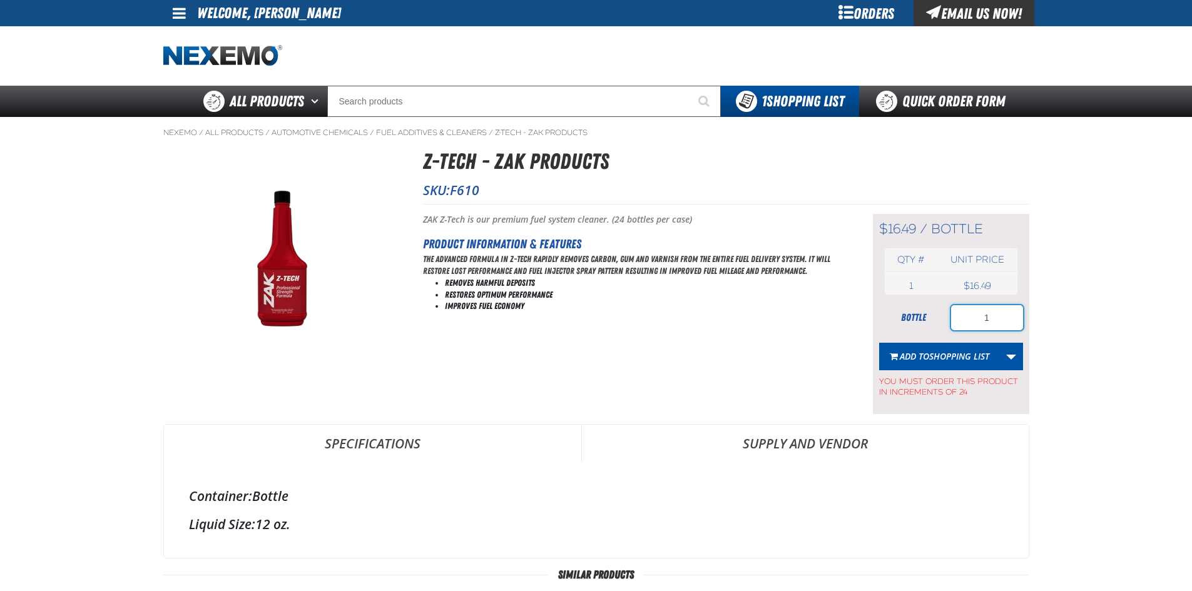
drag, startPoint x: 998, startPoint y: 317, endPoint x: 920, endPoint y: 317, distance: 77.6
click at [920, 317] on div "bottle 1" at bounding box center [951, 317] width 144 height 25
type input "48"
click at [934, 357] on span "Shopping List" at bounding box center [959, 356] width 60 height 12
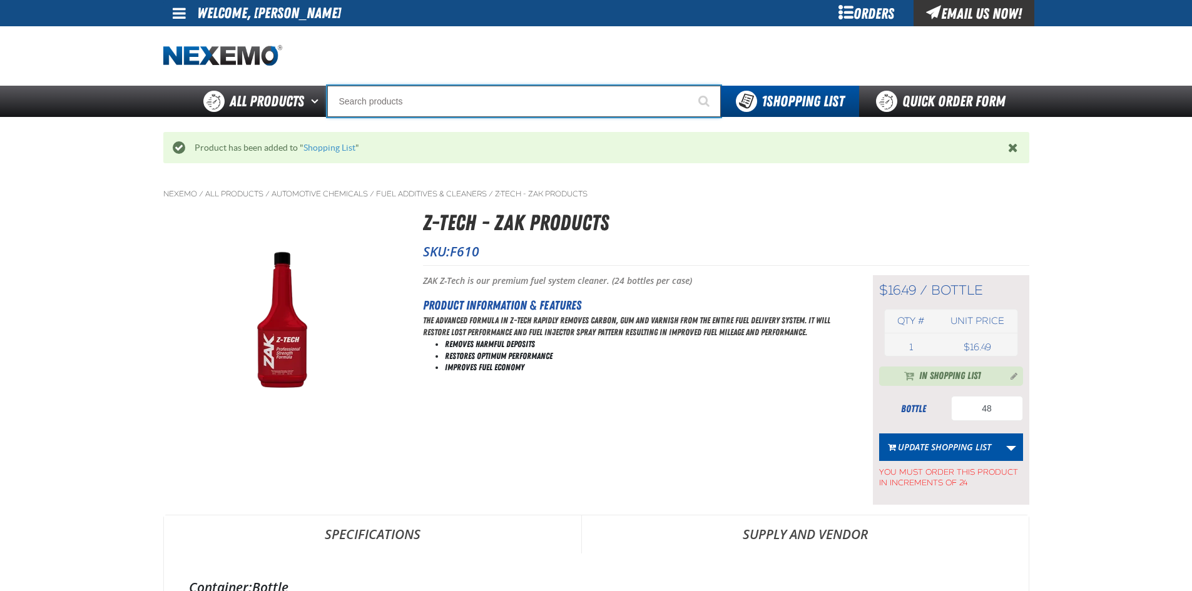
click at [611, 98] on input "Search" at bounding box center [524, 101] width 394 height 31
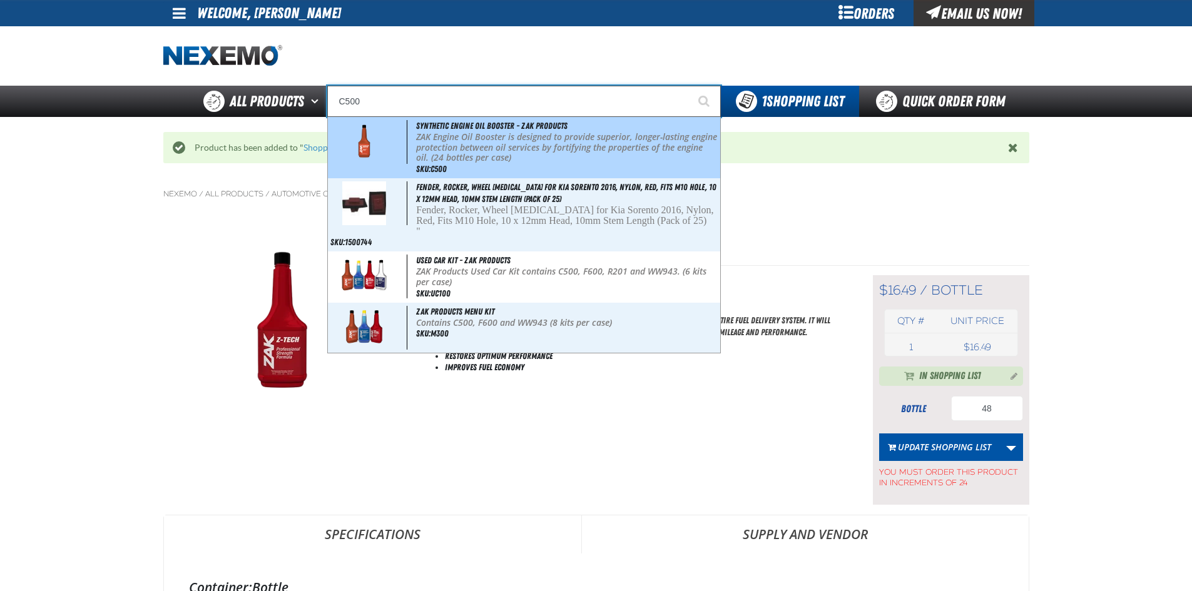
click at [537, 156] on p "ZAK Engine Oil Booster is designed to provide superior, longer-lasting engine p…" at bounding box center [566, 147] width 301 height 31
type input "Synthetic Engine Oil Booster - ZAK Products"
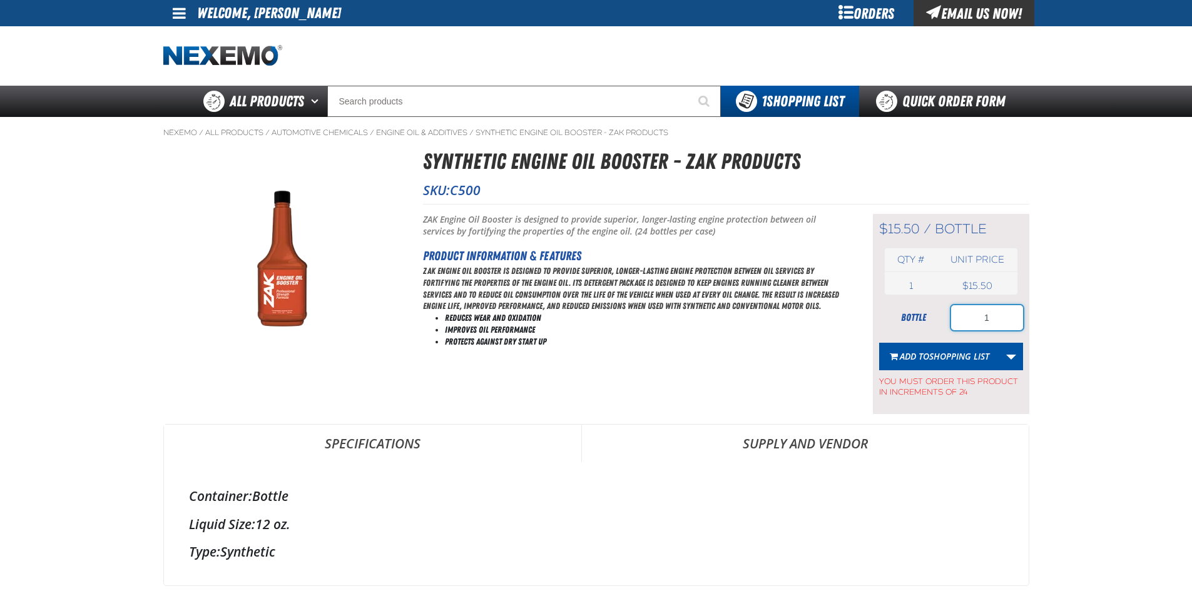
drag, startPoint x: 943, startPoint y: 323, endPoint x: 933, endPoint y: 325, distance: 9.6
click at [934, 325] on div "bottle 1" at bounding box center [951, 317] width 144 height 25
type input "24"
click at [933, 357] on span "Shopping List" at bounding box center [959, 356] width 60 height 12
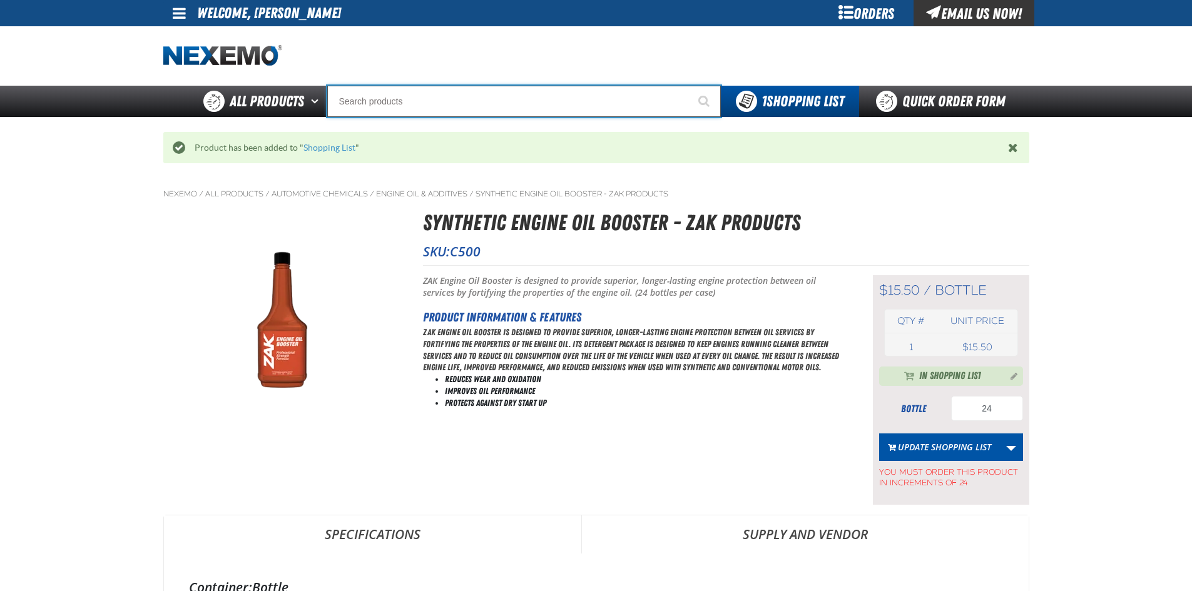
click at [528, 110] on input "Search" at bounding box center [524, 101] width 394 height 31
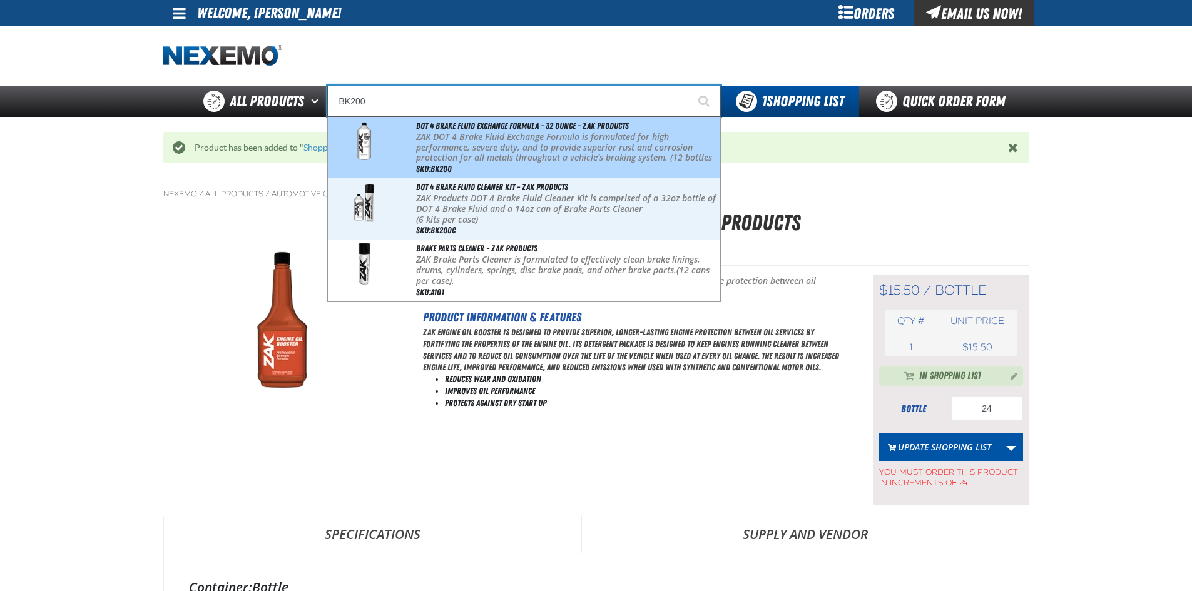
click at [517, 141] on p "ZAK DOT 4 Brake Fluid Exchange Formula is formulated for high performance, seve…" at bounding box center [566, 153] width 301 height 42
type input "DOT 4 Brake Fluid Exchange Formula - 32 Ounce - ZAK Products"
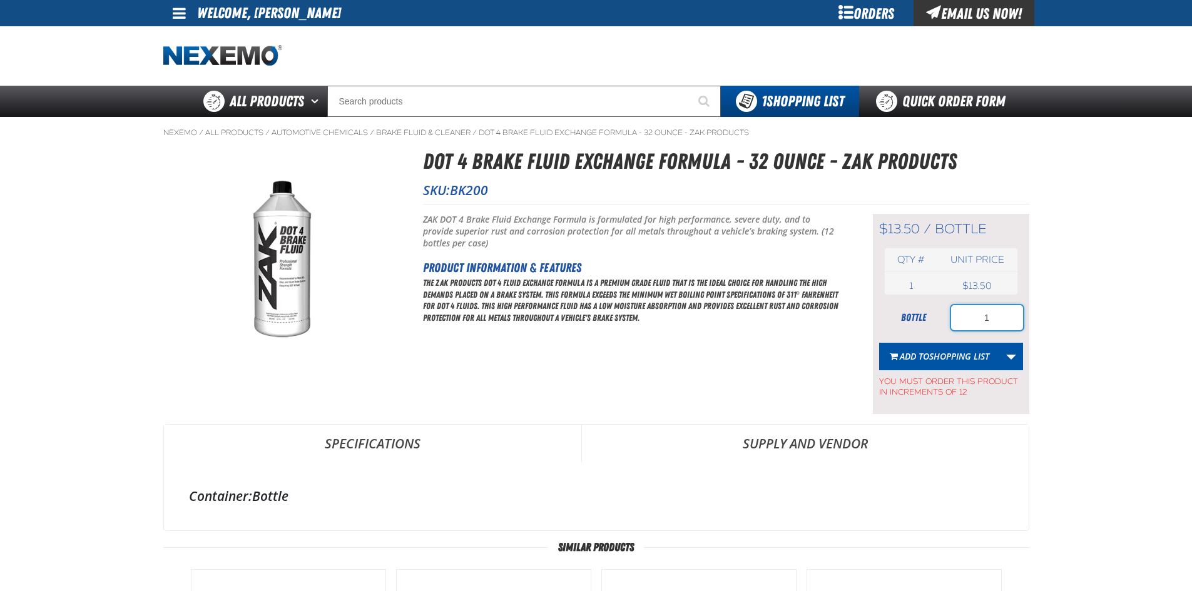
drag, startPoint x: 992, startPoint y: 320, endPoint x: 935, endPoint y: 333, distance: 58.3
click at [935, 333] on form "bottle 1 Add to Shopping List Create New Shopping List Add to Shopping List You…" at bounding box center [951, 351] width 144 height 93
type input "1"
type input "24"
click at [937, 356] on span "Shopping List" at bounding box center [959, 356] width 60 height 12
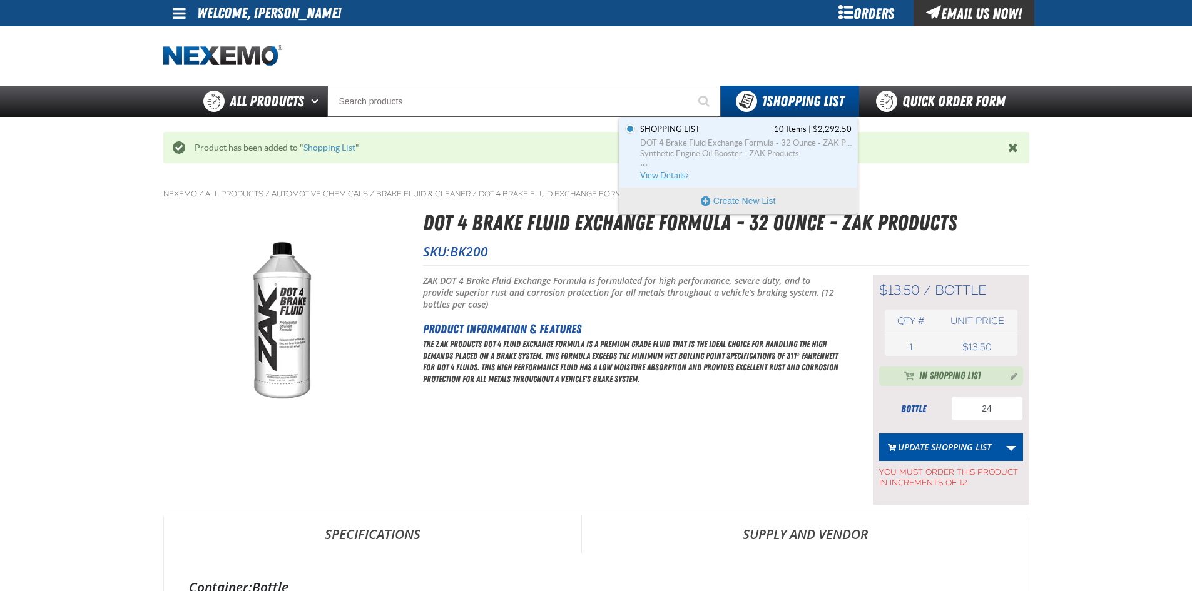
click at [736, 150] on span "Synthetic Engine Oil Booster - ZAK Products" at bounding box center [745, 153] width 211 height 11
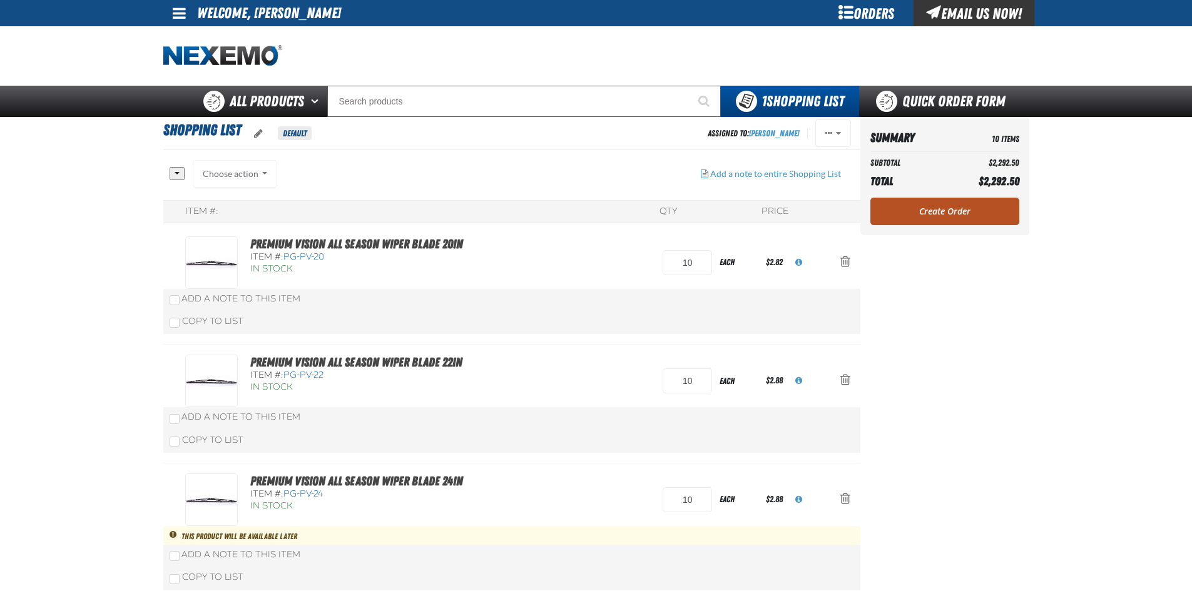
click at [933, 209] on link "Create Order" at bounding box center [944, 212] width 149 height 28
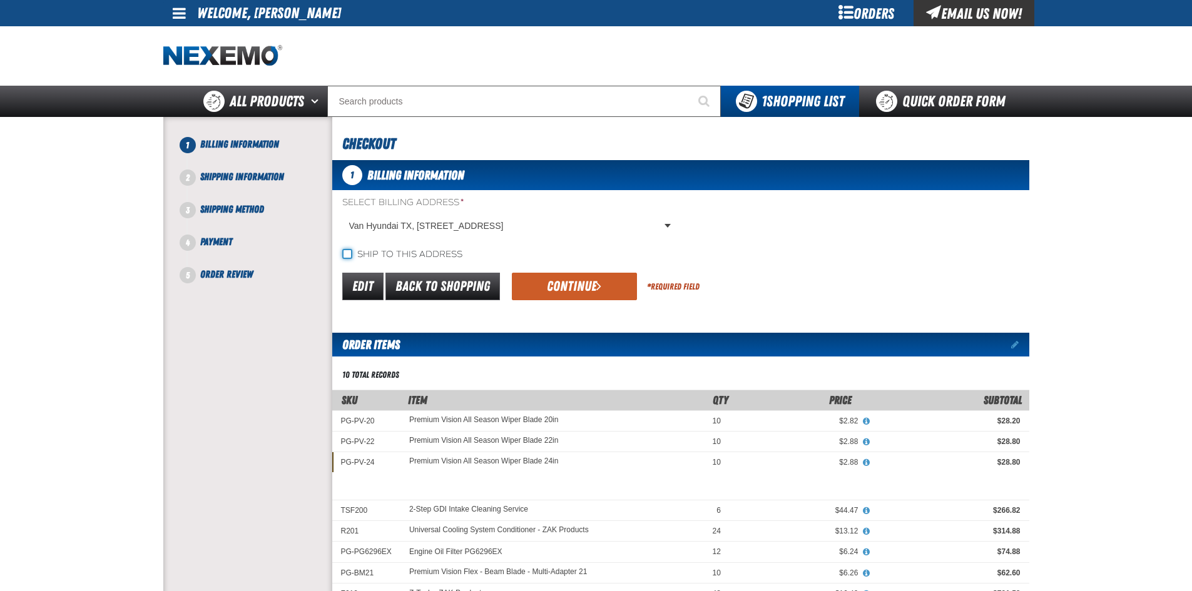
click at [348, 255] on input "Ship to this address" at bounding box center [347, 254] width 10 height 10
checkbox input "true"
click at [577, 285] on button "Continue" at bounding box center [574, 287] width 125 height 28
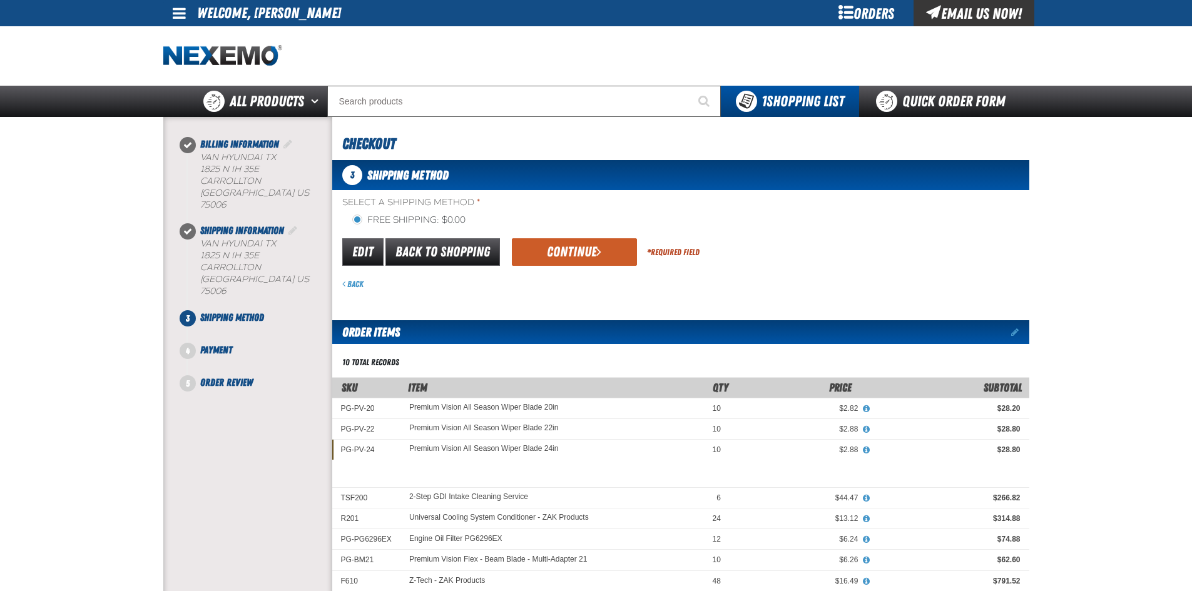
click at [574, 255] on button "Continue" at bounding box center [574, 252] width 125 height 28
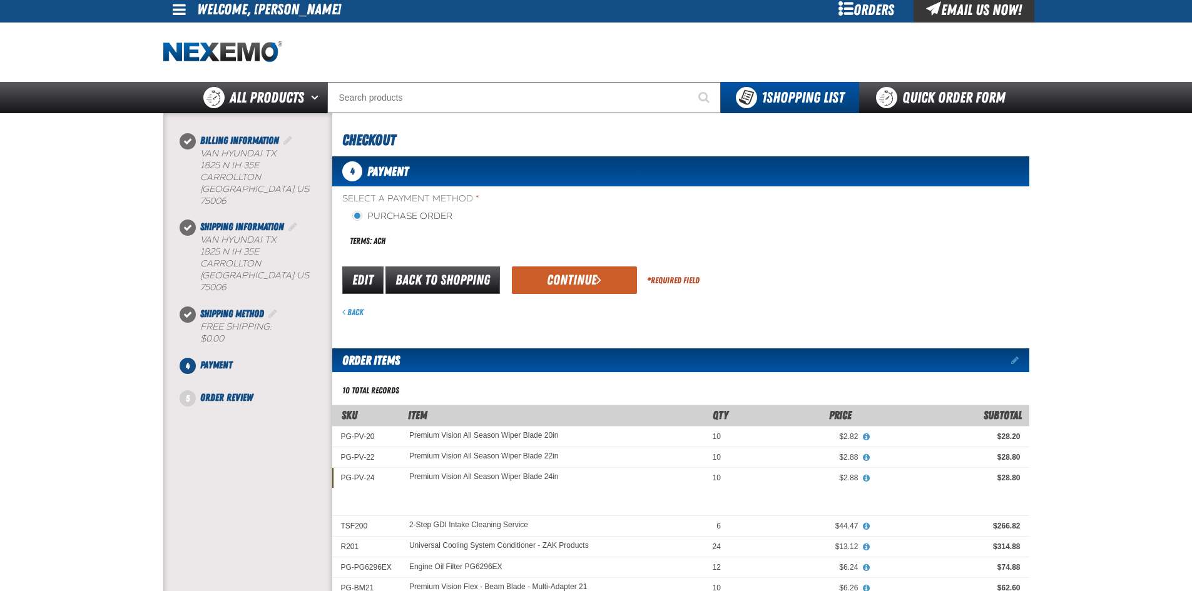
scroll to position [125, 0]
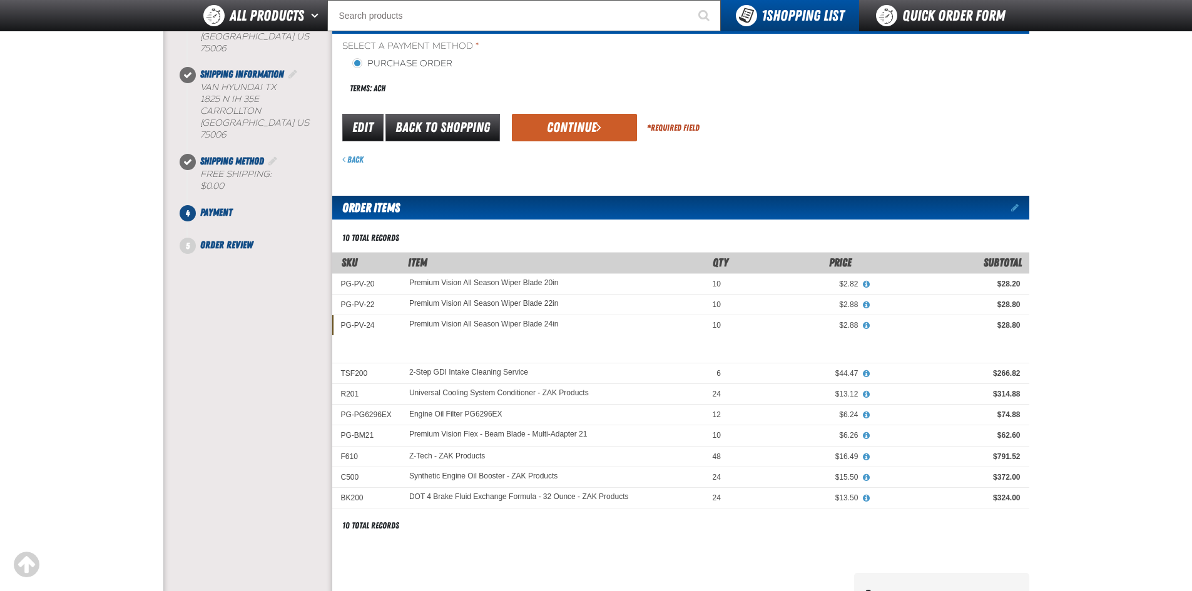
click at [599, 128] on span "submit" at bounding box center [598, 127] width 5 height 14
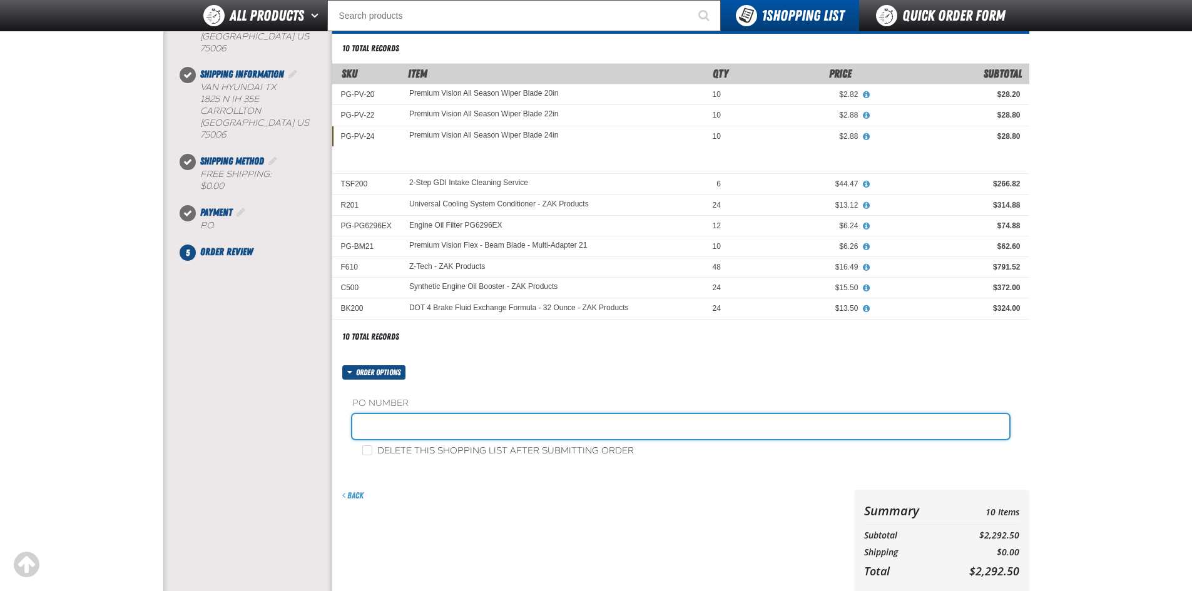
click at [479, 428] on input "text" at bounding box center [680, 426] width 657 height 25
type input "88577-1"
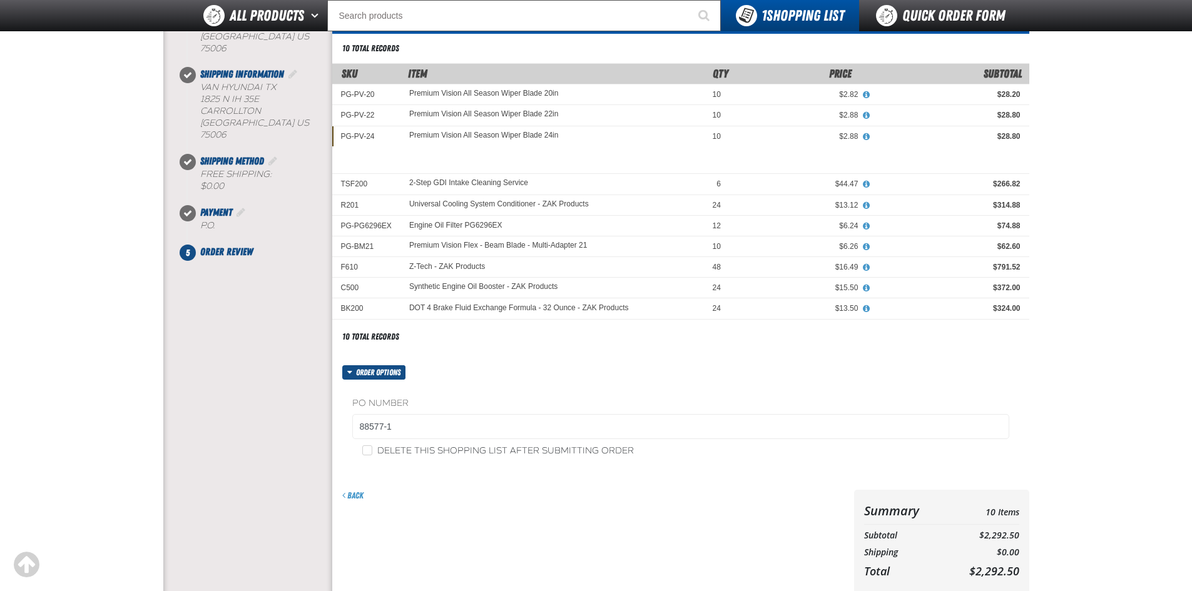
click at [490, 518] on div "Back" at bounding box center [590, 559] width 517 height 139
click at [370, 450] on input "Delete this shopping list after submitting order" at bounding box center [367, 450] width 10 height 10
checkbox input "true"
click at [472, 488] on form "Order options PO Number 88577-1 Delete this shopping list after submitting orde…" at bounding box center [680, 497] width 697 height 264
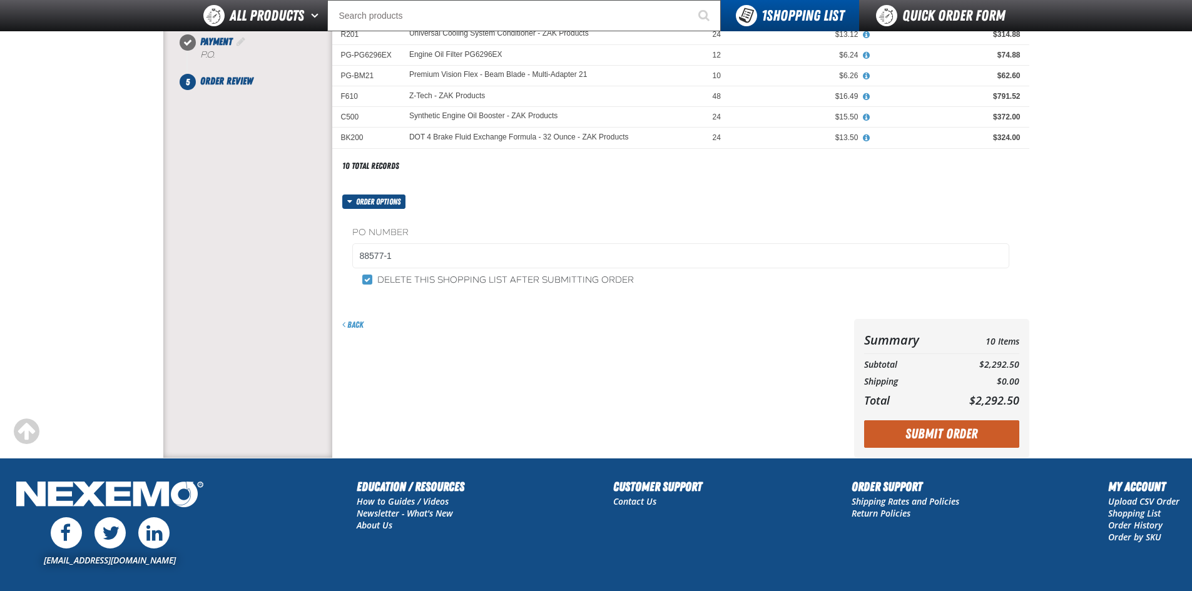
scroll to position [313, 0]
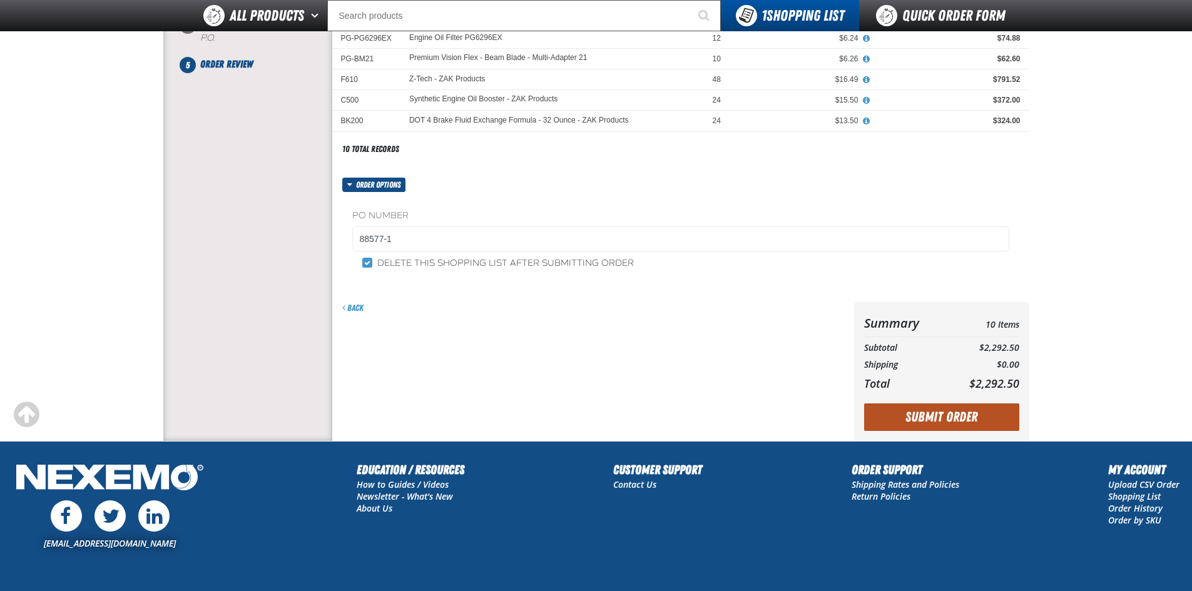
click at [930, 419] on button "Submit Order" at bounding box center [941, 418] width 155 height 28
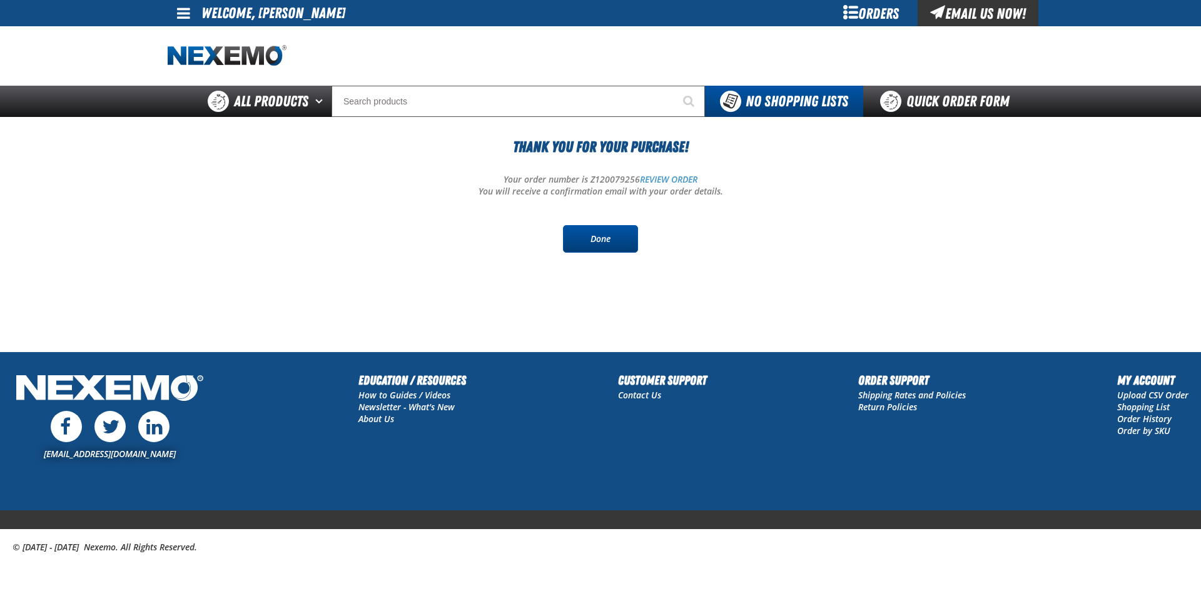
click at [622, 233] on link "Done" at bounding box center [600, 239] width 75 height 28
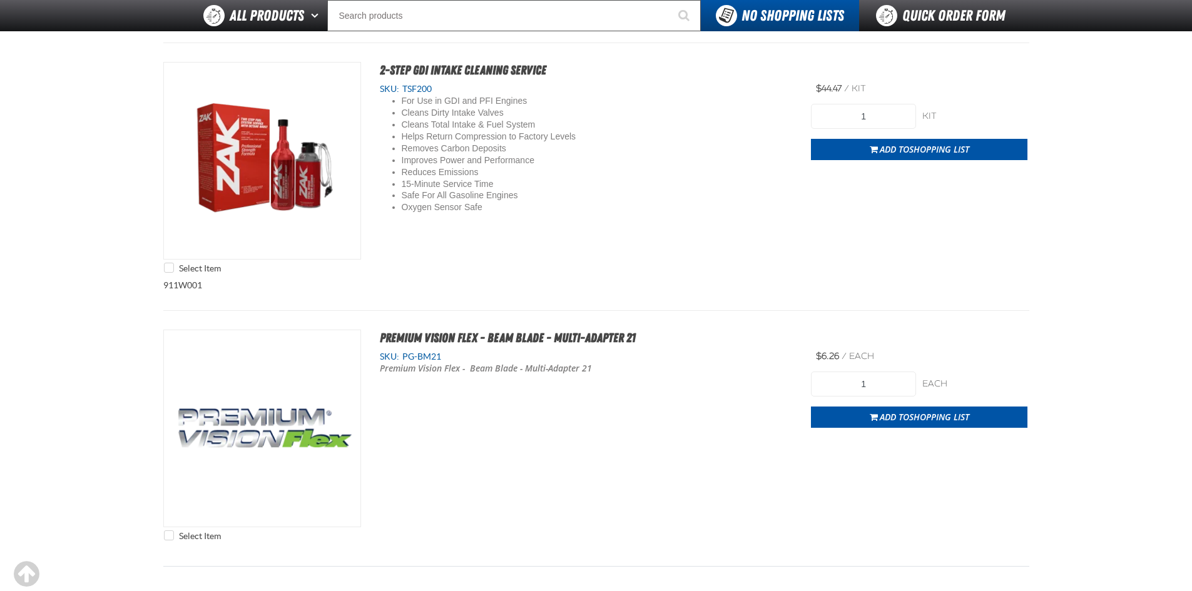
scroll to position [2721, 0]
